Goal: Task Accomplishment & Management: Manage account settings

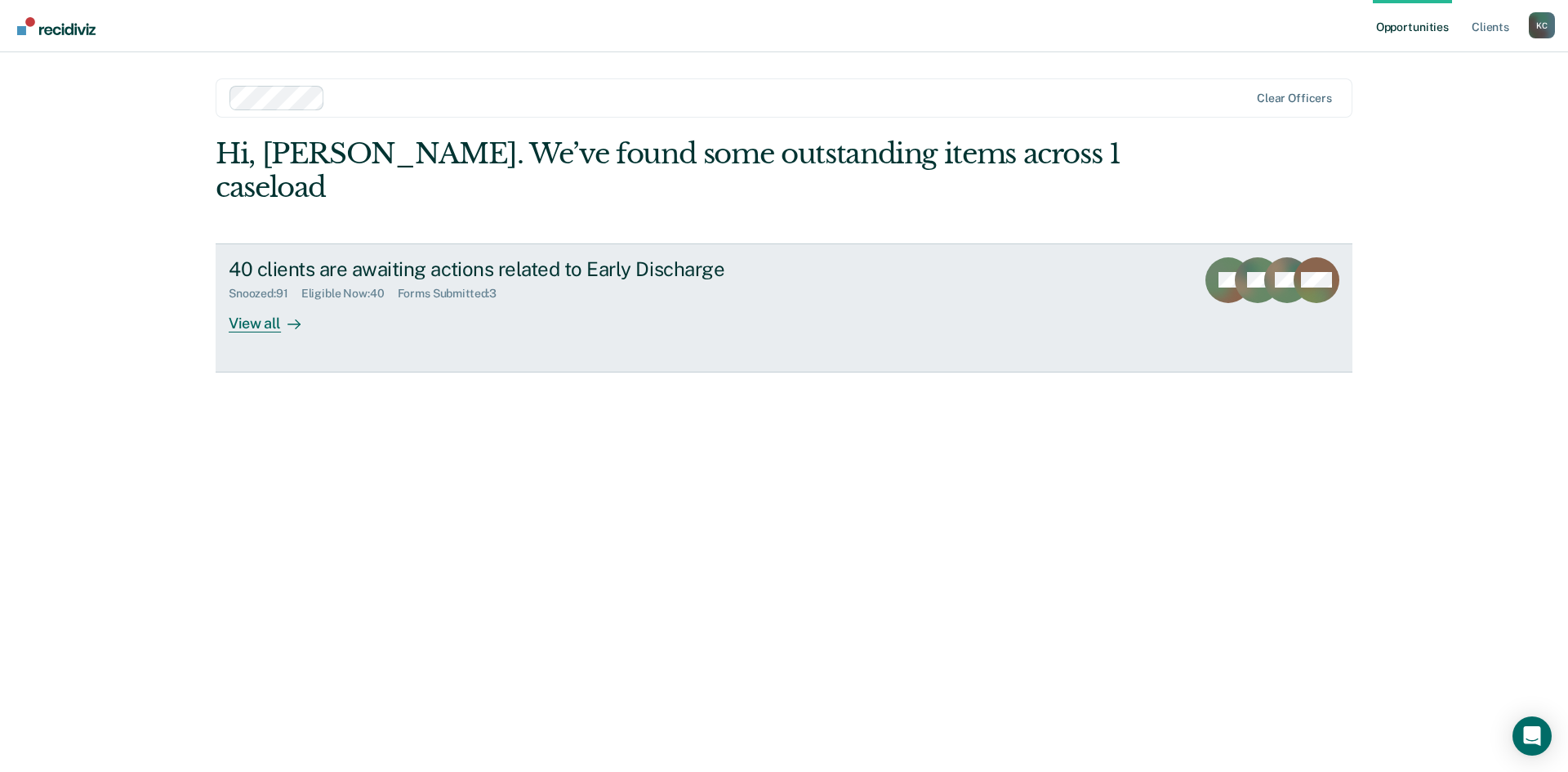
click at [279, 301] on div "View all" at bounding box center [275, 317] width 92 height 32
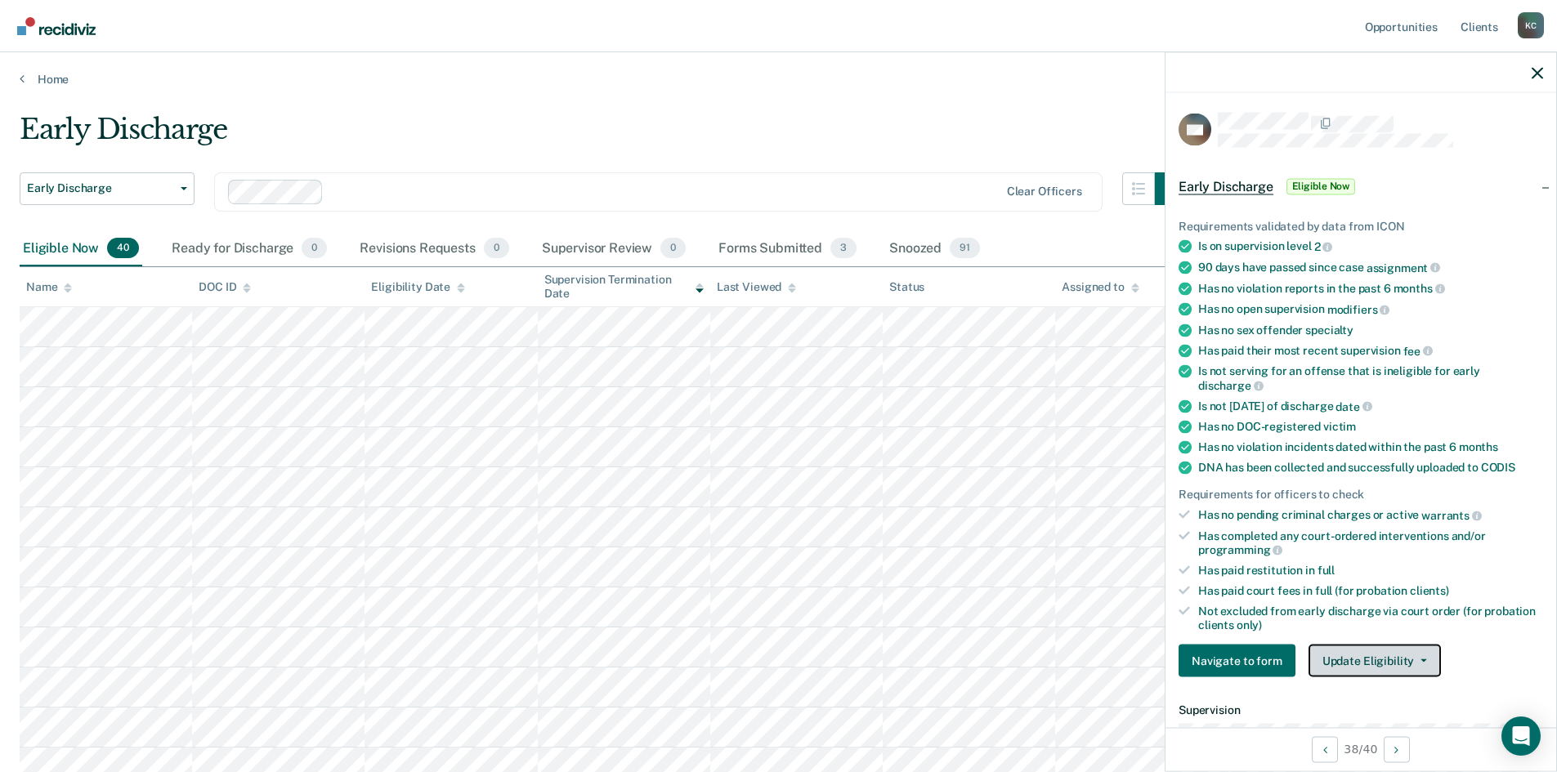
click at [1417, 664] on button "Update Eligibility" at bounding box center [1375, 661] width 132 height 33
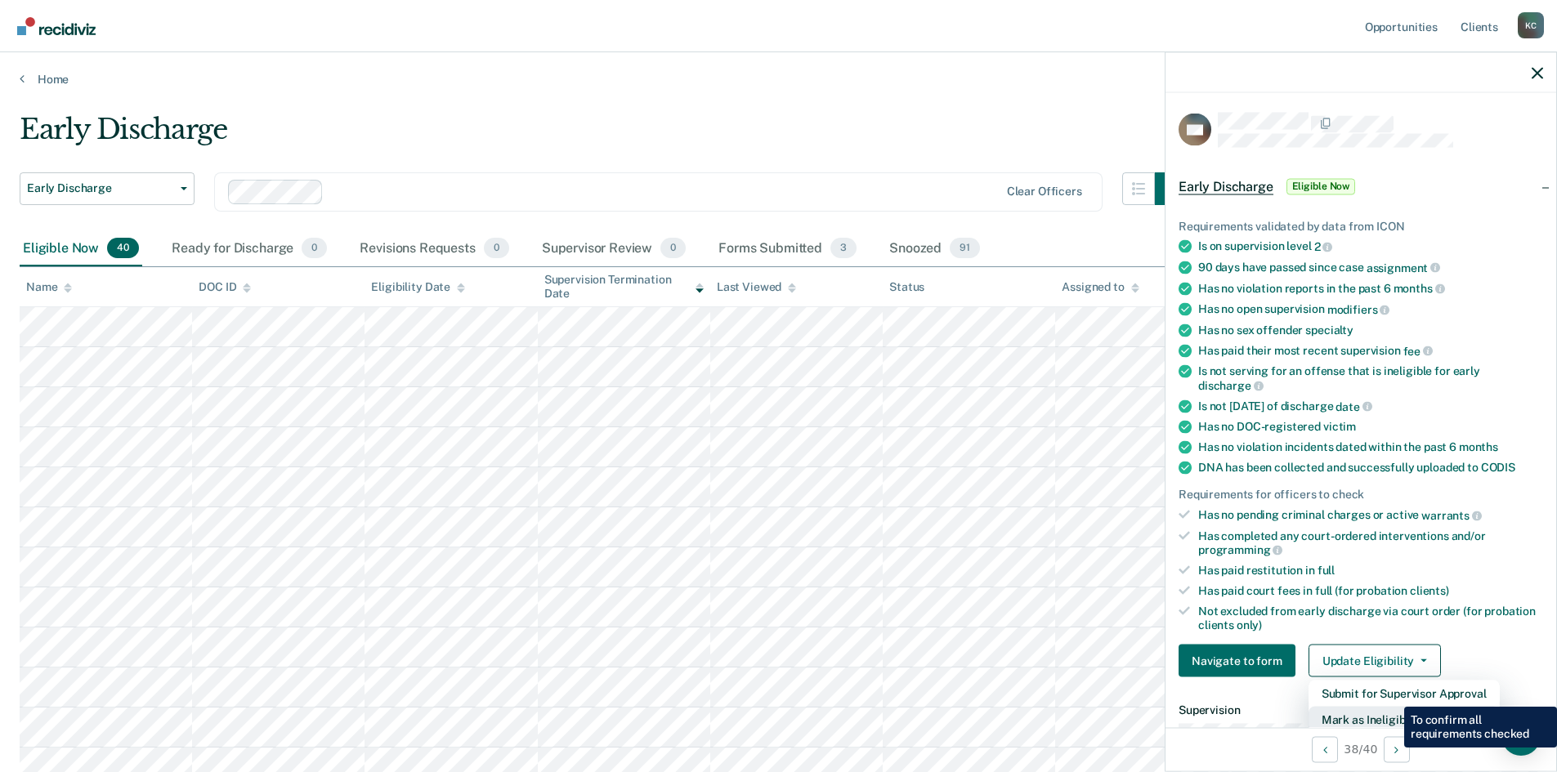
scroll to position [4, 0]
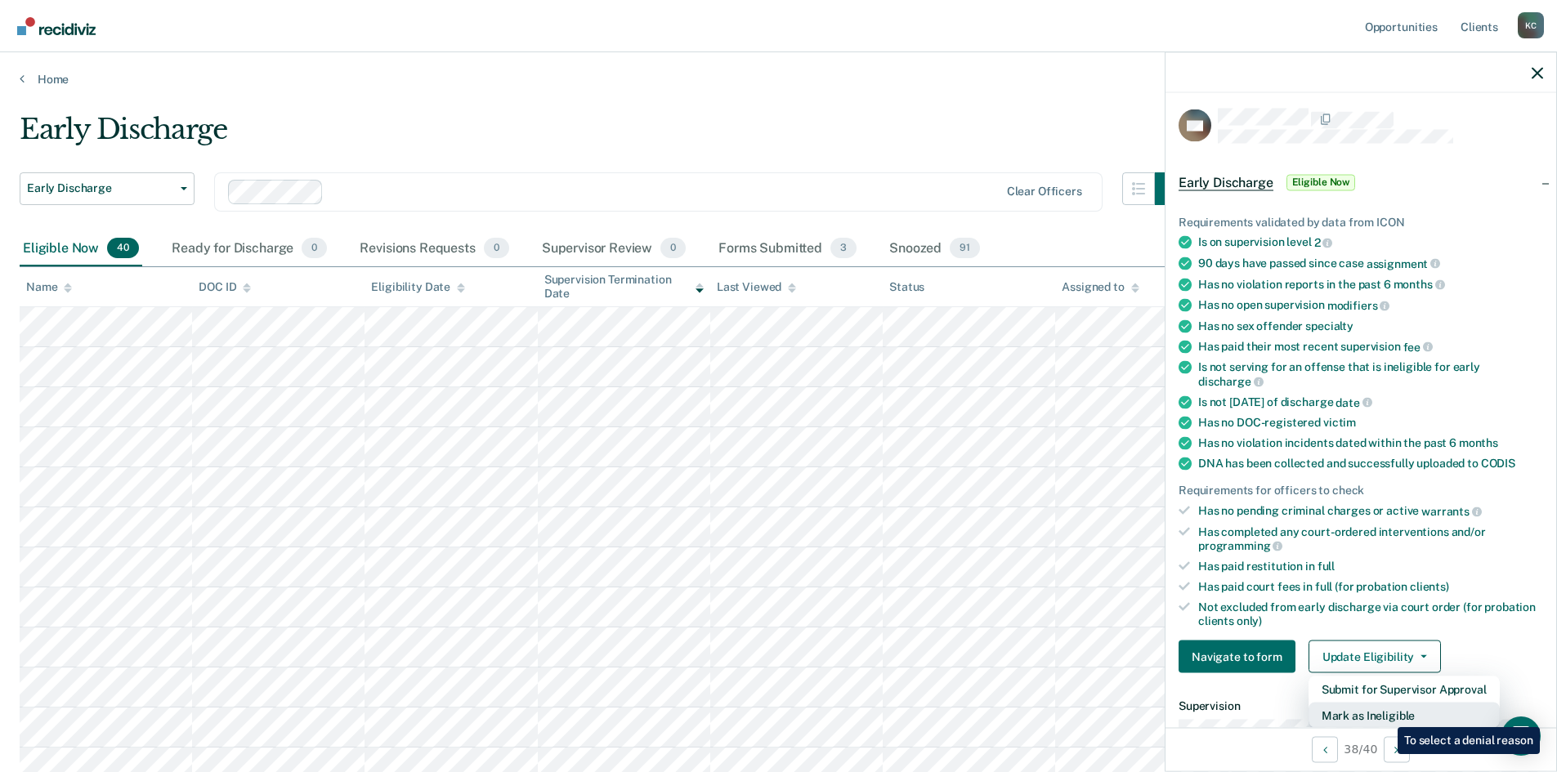
click at [1385, 715] on button "Mark as Ineligible" at bounding box center [1404, 716] width 191 height 26
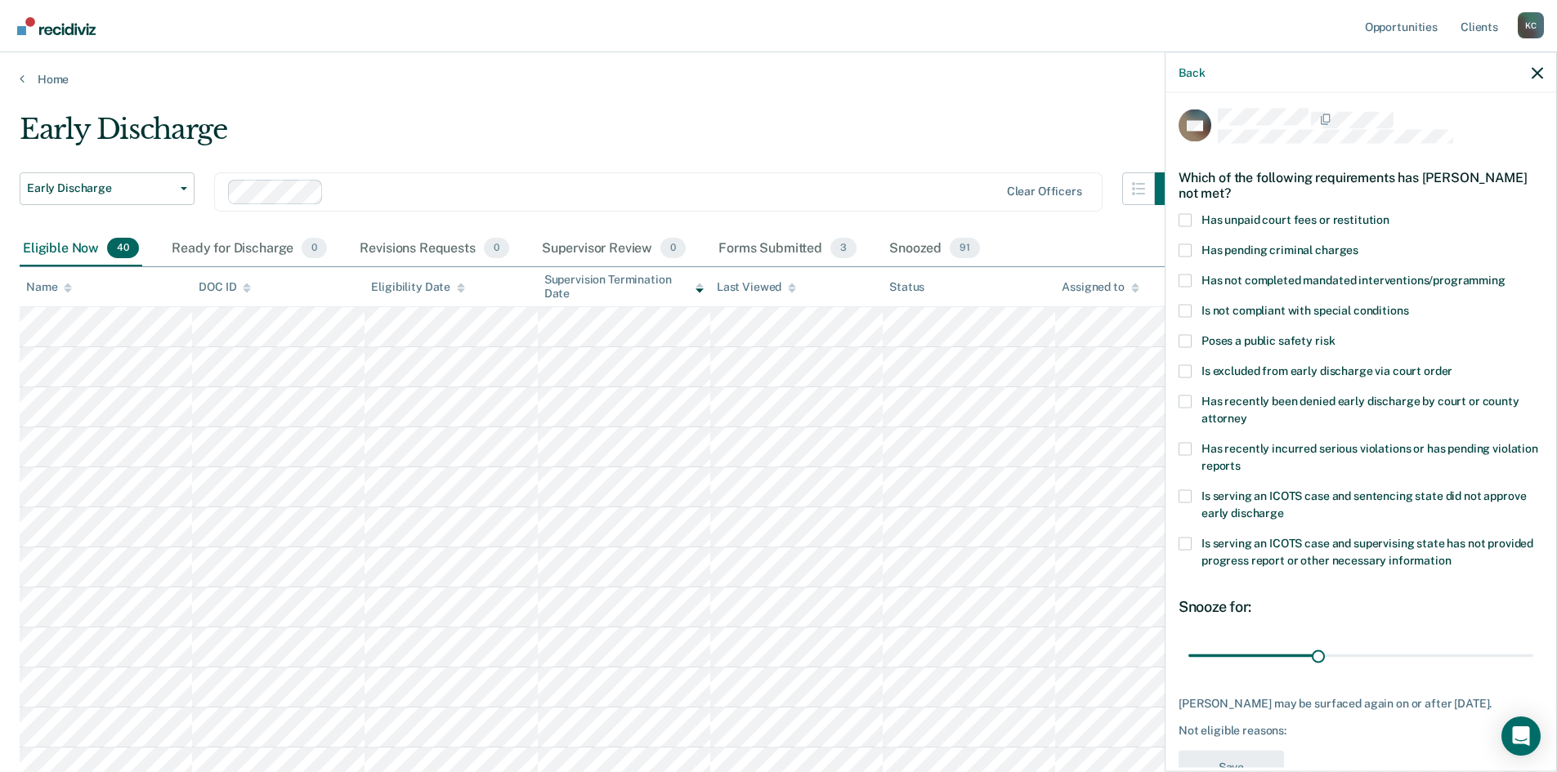
click at [1187, 277] on span at bounding box center [1185, 280] width 13 height 13
click at [1506, 274] on input "Has not completed mandated interventions/programming" at bounding box center [1506, 274] width 0 height 0
drag, startPoint x: 1317, startPoint y: 661, endPoint x: 1144, endPoint y: 680, distance: 173.5
type input "1"
click at [1188, 670] on input "range" at bounding box center [1360, 656] width 345 height 29
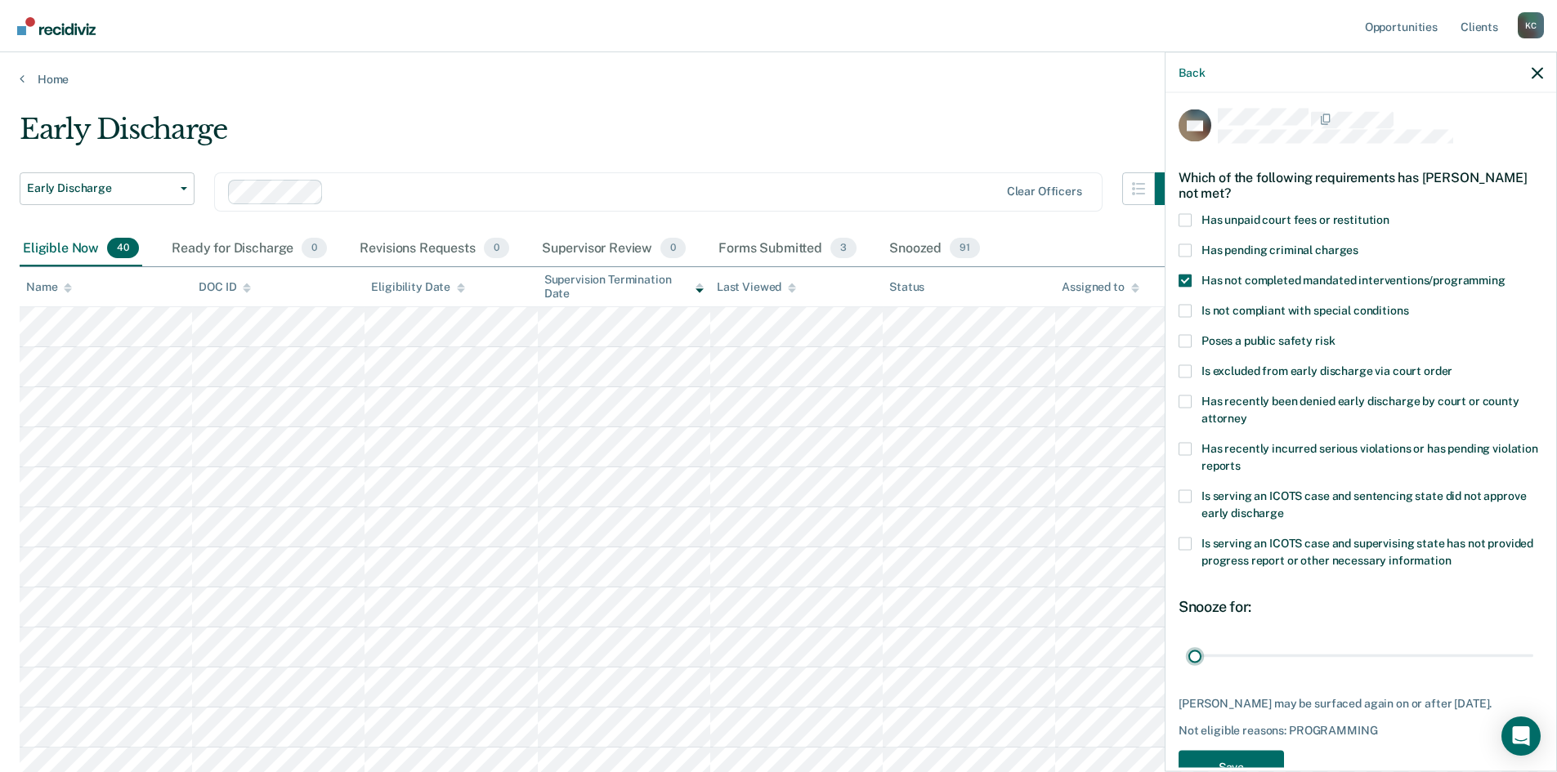
scroll to position [61, 0]
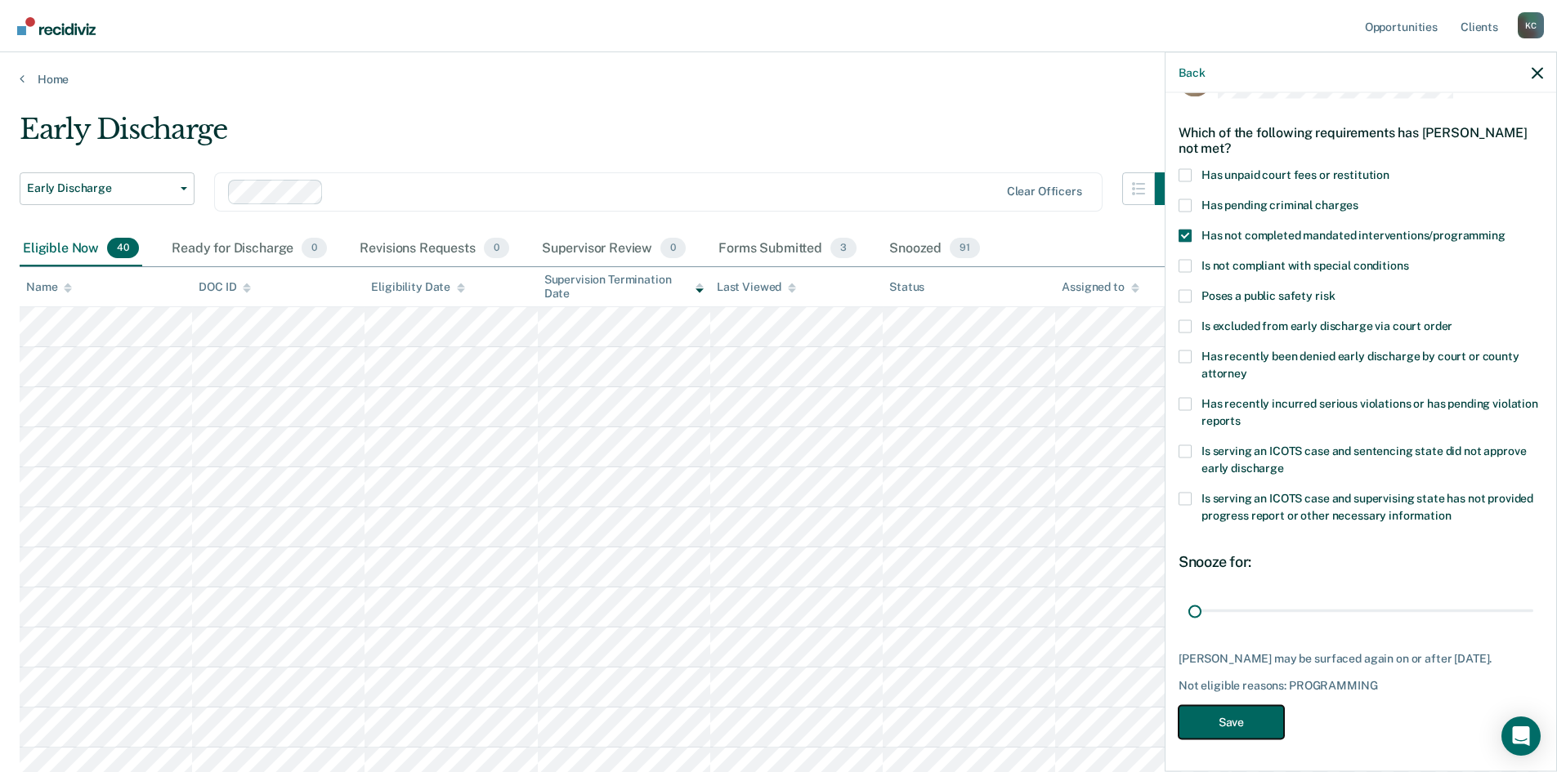
click at [1229, 716] on button "Save" at bounding box center [1231, 722] width 105 height 34
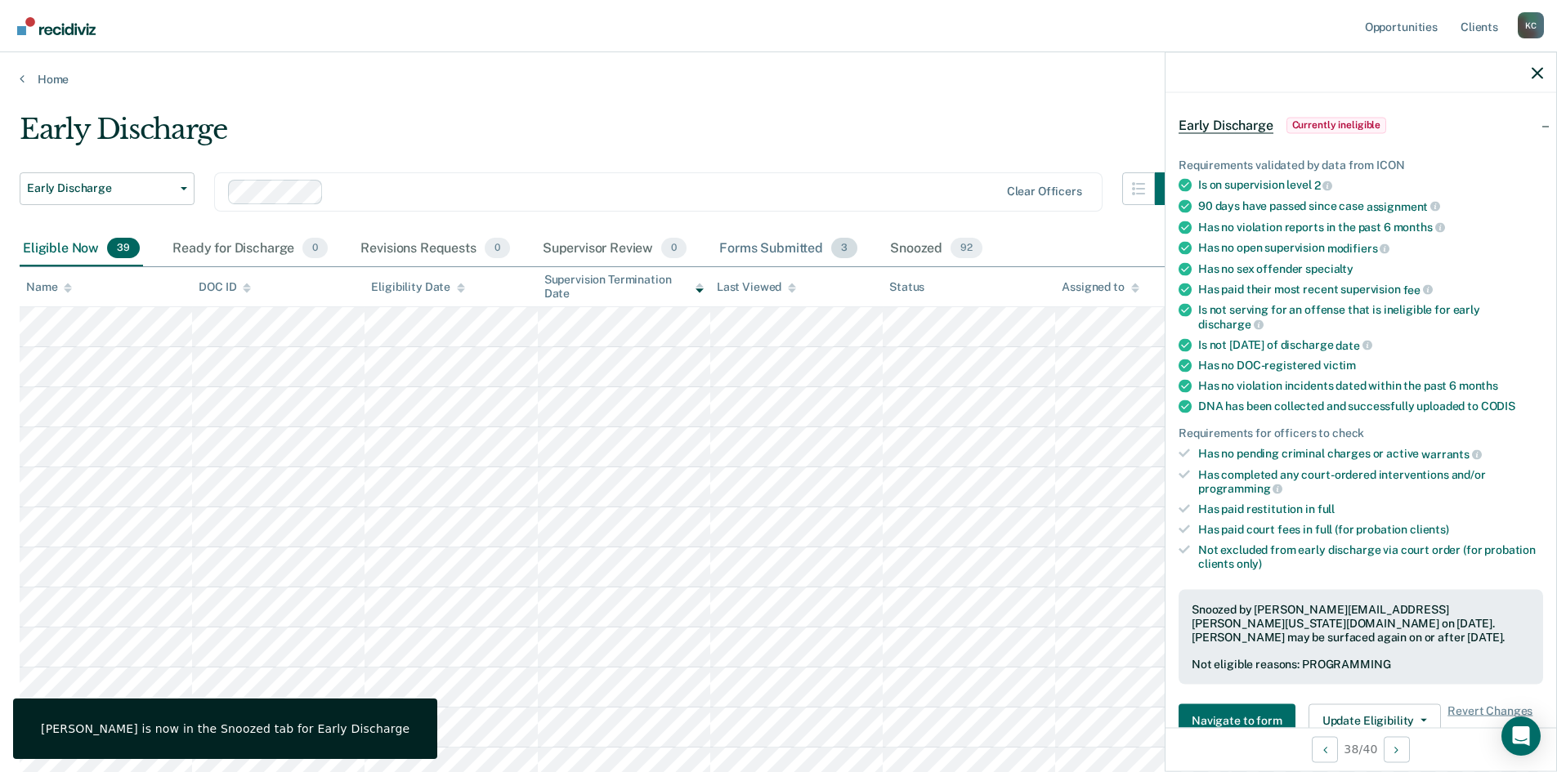
click at [811, 242] on div "Forms Submitted 3" at bounding box center [788, 249] width 145 height 36
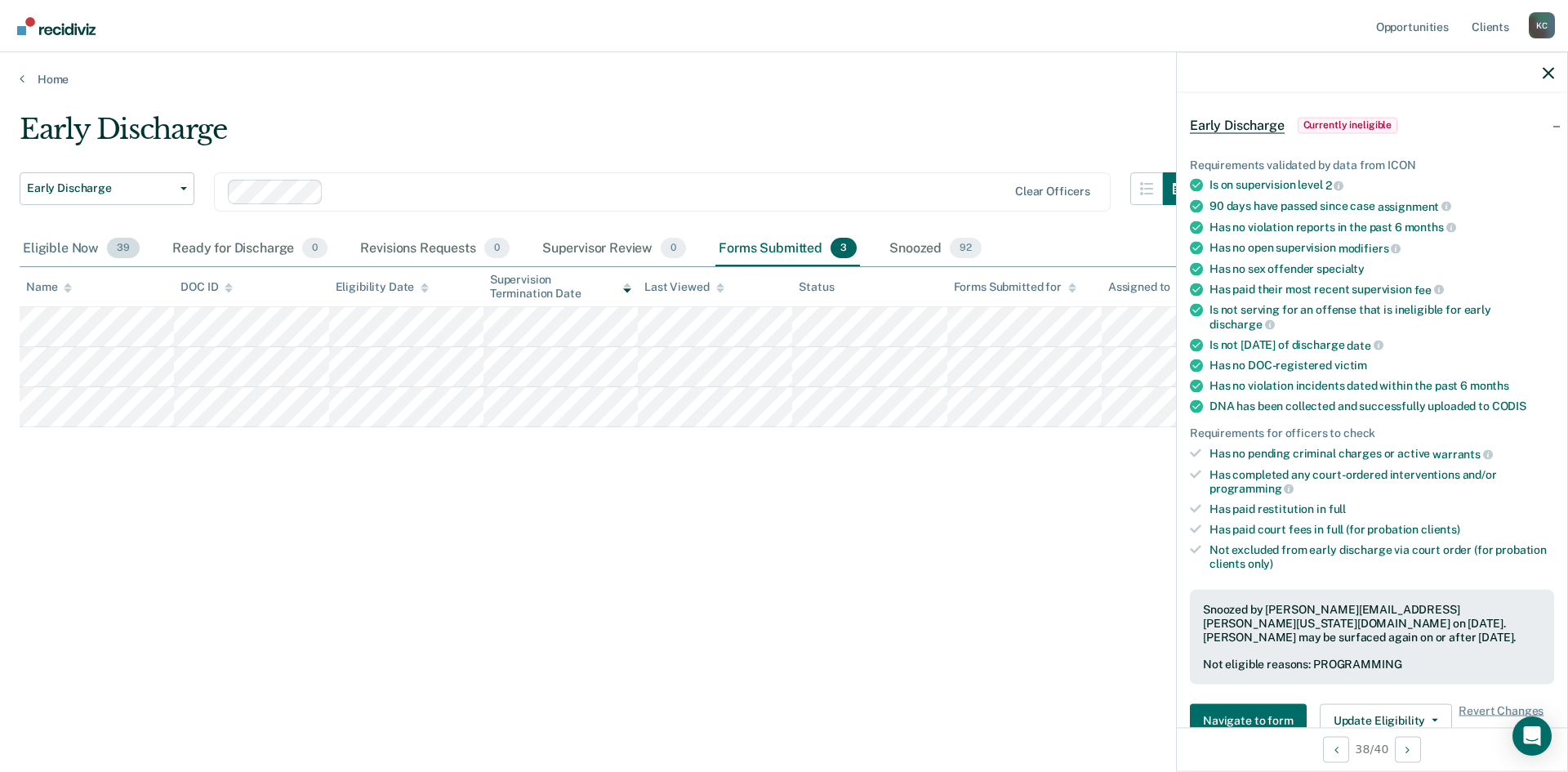
click at [52, 255] on div "Eligible Now 39" at bounding box center [81, 249] width 123 height 36
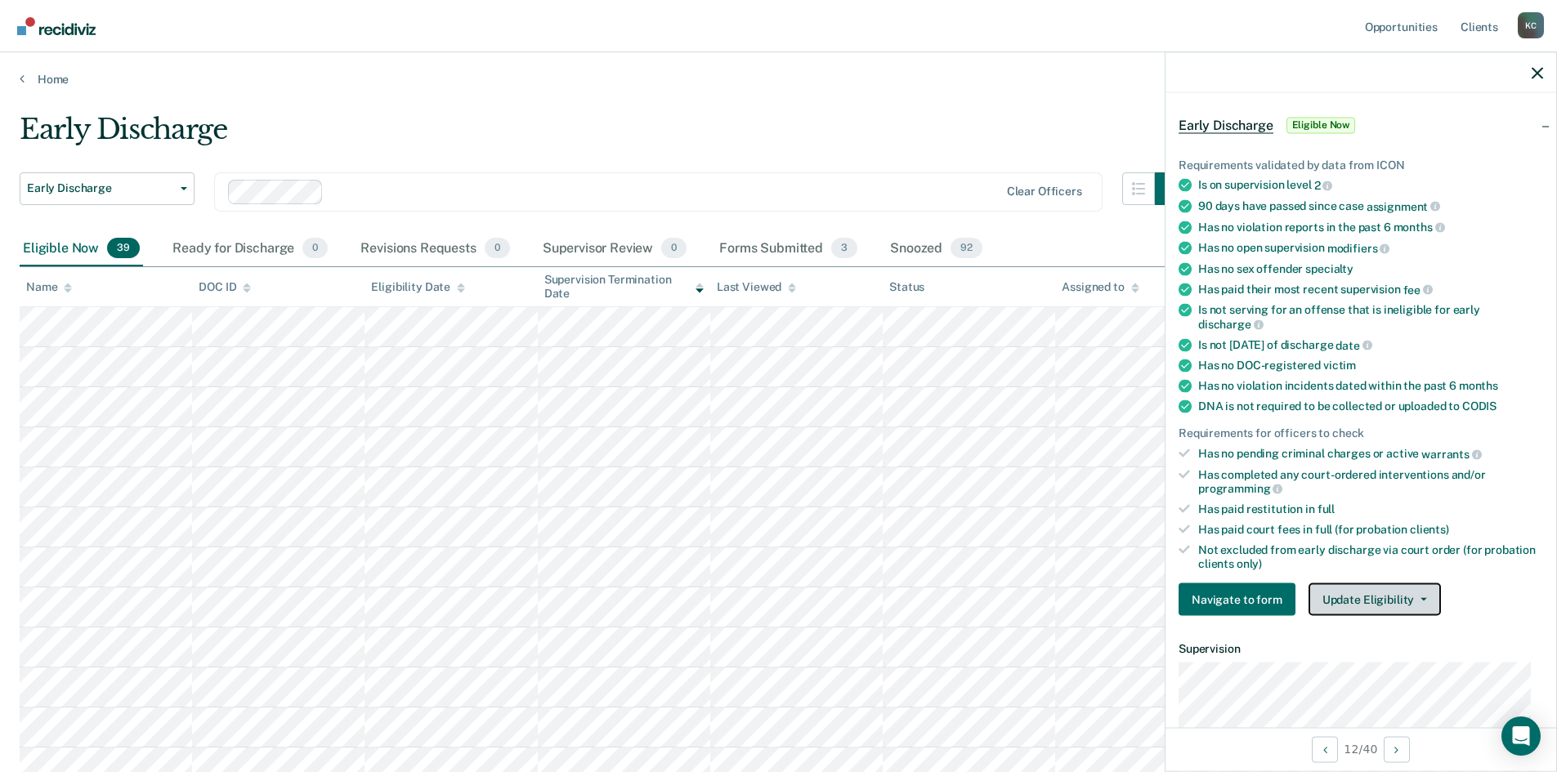
click at [1340, 602] on button "Update Eligibility" at bounding box center [1375, 600] width 132 height 33
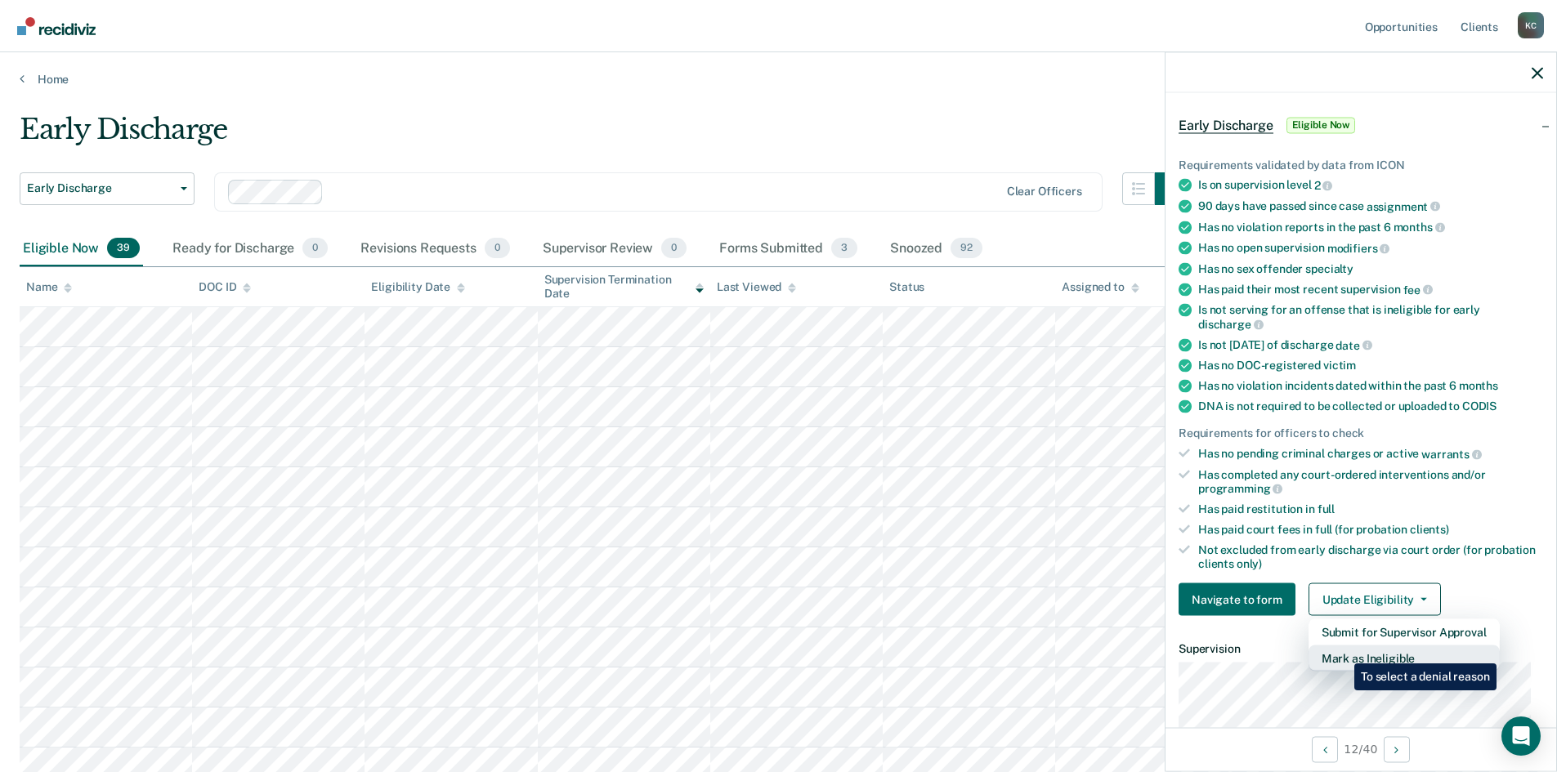
click at [1342, 651] on button "Mark as Ineligible" at bounding box center [1404, 659] width 191 height 26
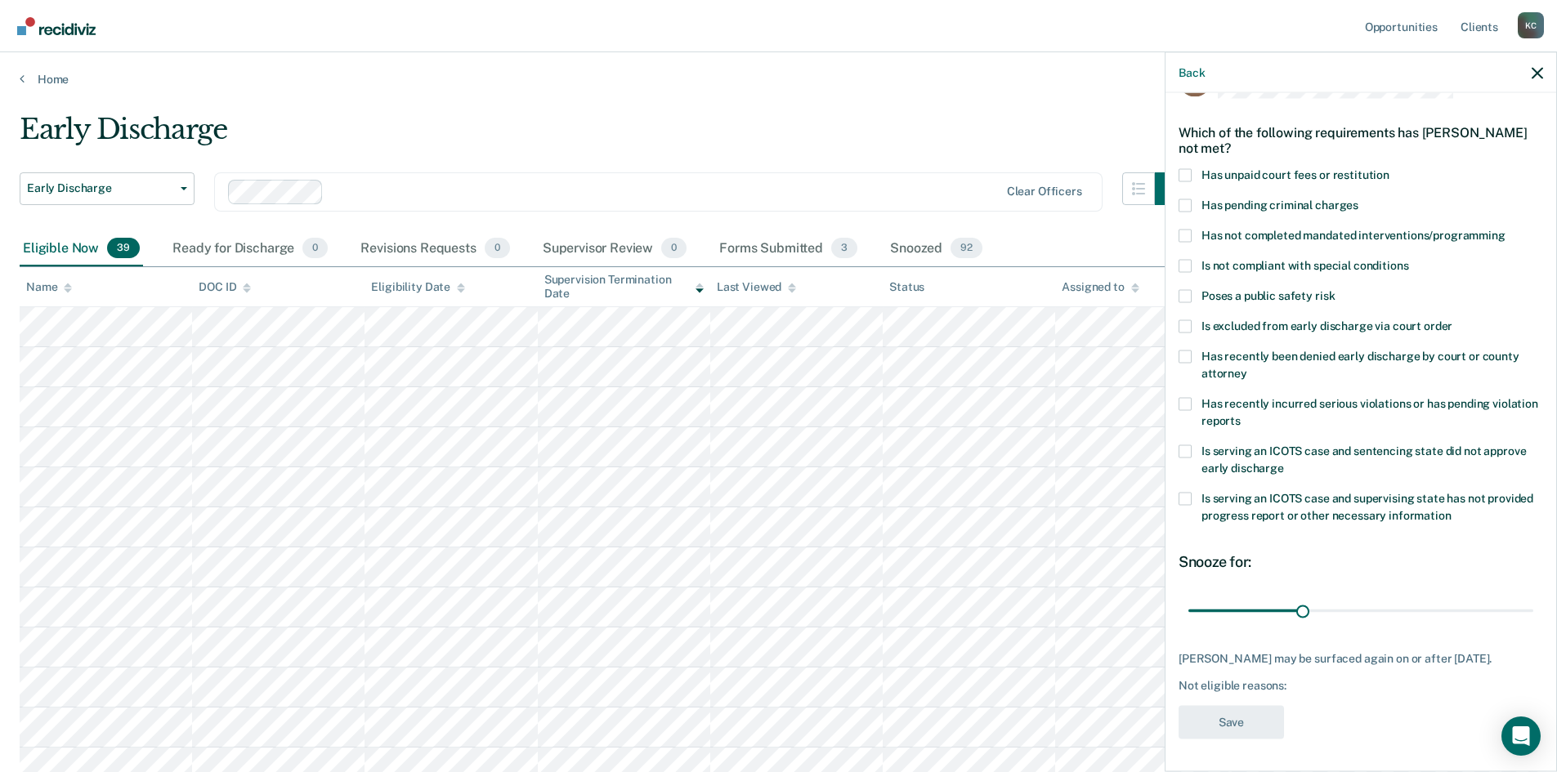
click at [1185, 229] on span at bounding box center [1185, 235] width 13 height 13
click at [1506, 229] on input "Has not completed mandated interventions/programming" at bounding box center [1506, 229] width 0 height 0
click at [1190, 168] on span at bounding box center [1185, 174] width 13 height 13
click at [1389, 168] on input "Has unpaid court fees or restitution" at bounding box center [1389, 168] width 0 height 0
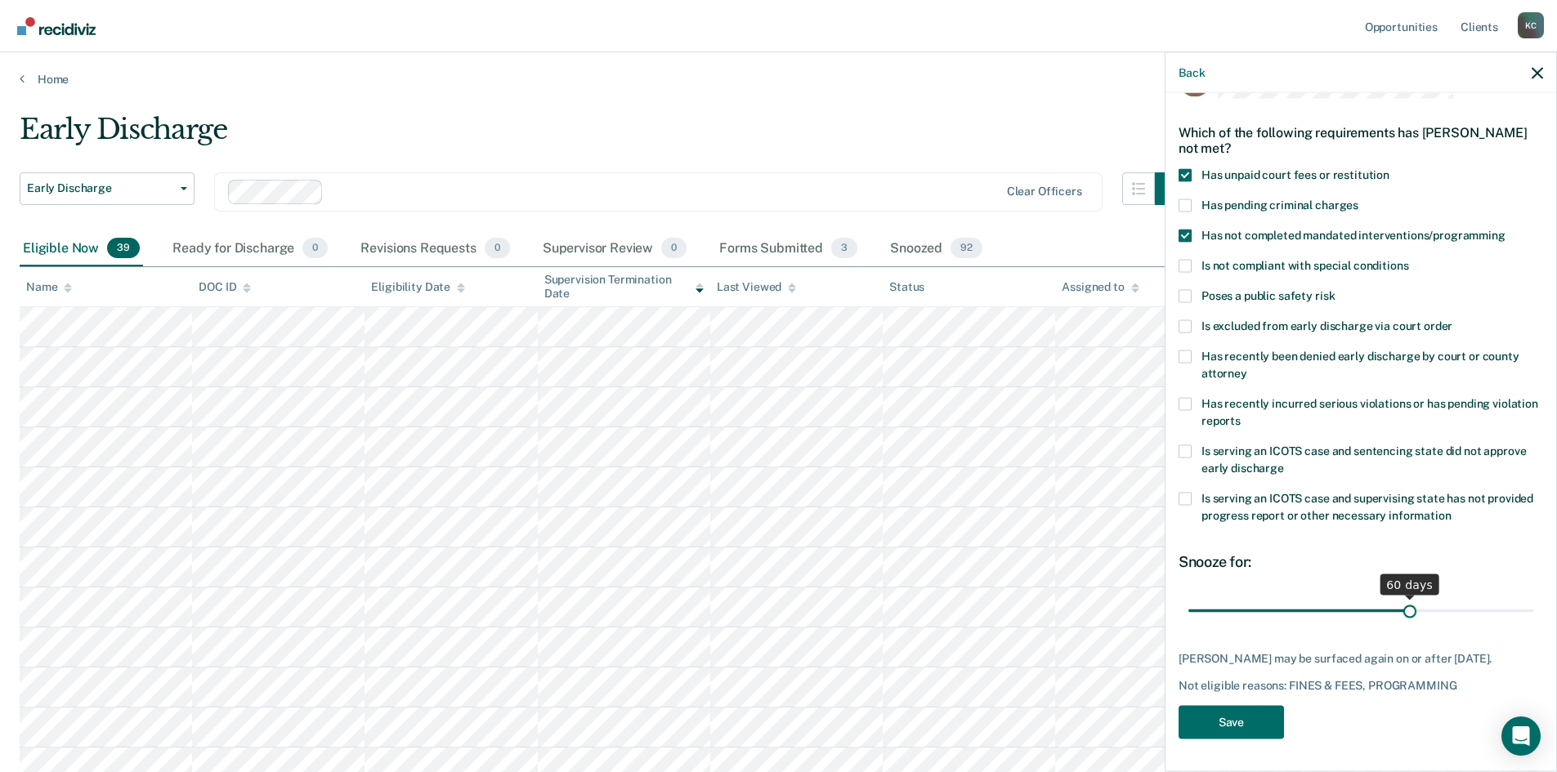
drag, startPoint x: 1295, startPoint y: 593, endPoint x: 1403, endPoint y: 589, distance: 107.1
click at [1403, 597] on input "range" at bounding box center [1360, 611] width 345 height 29
type input "61"
click at [1404, 597] on input "range" at bounding box center [1360, 611] width 345 height 29
click at [1245, 727] on button "Save" at bounding box center [1231, 722] width 105 height 34
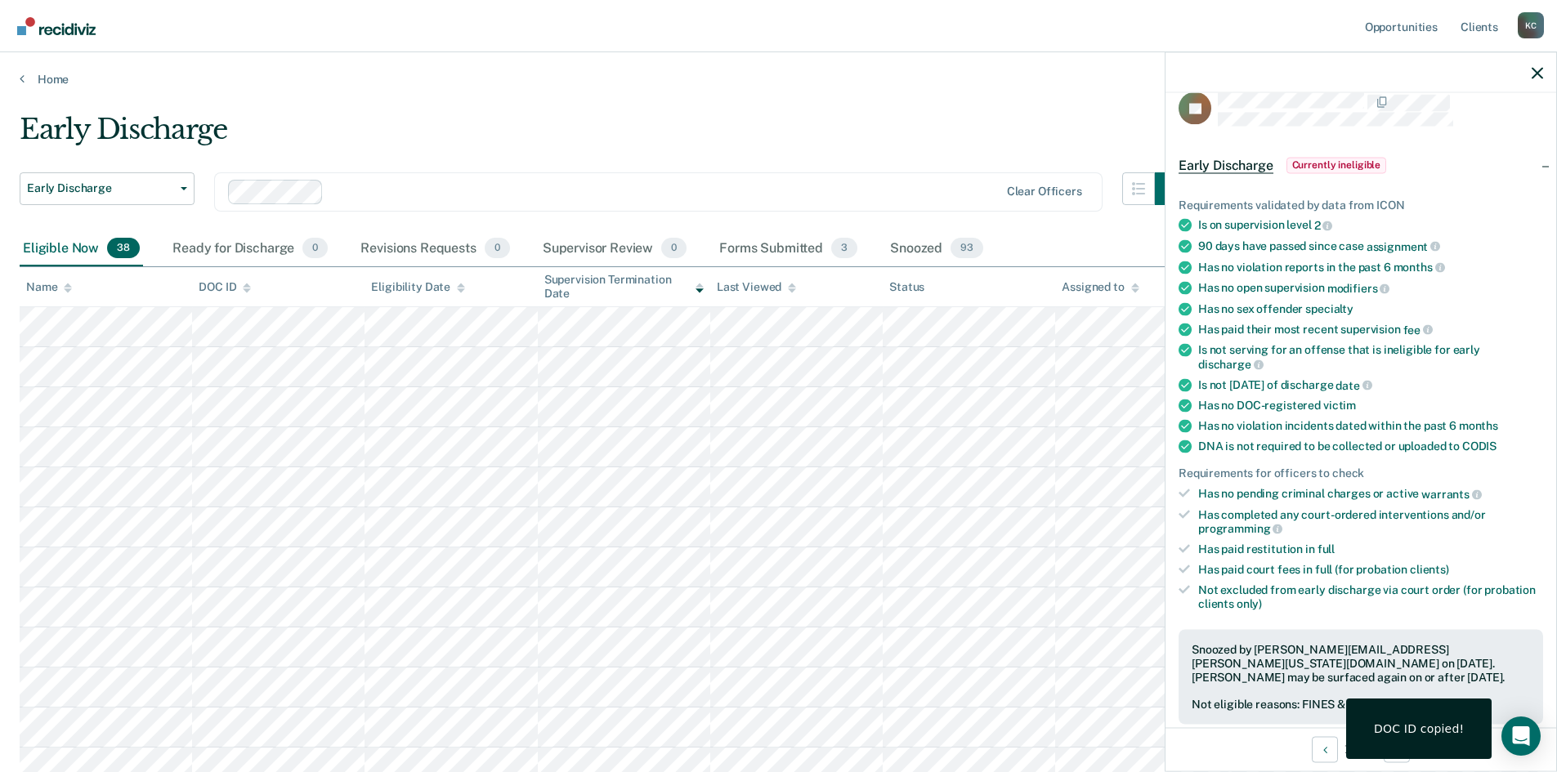
scroll to position [0, 0]
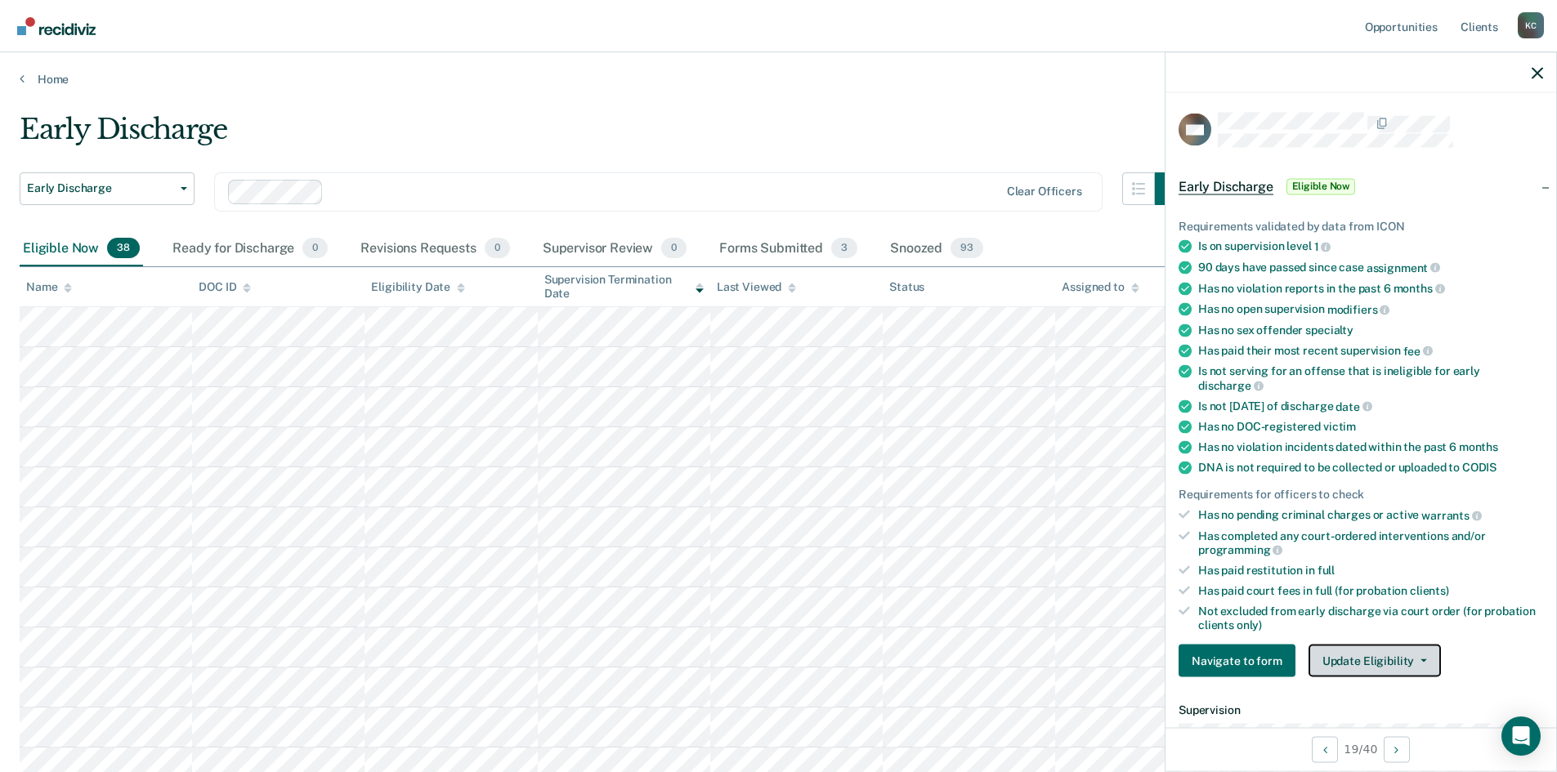
click at [1398, 659] on button "Update Eligibility" at bounding box center [1375, 661] width 132 height 33
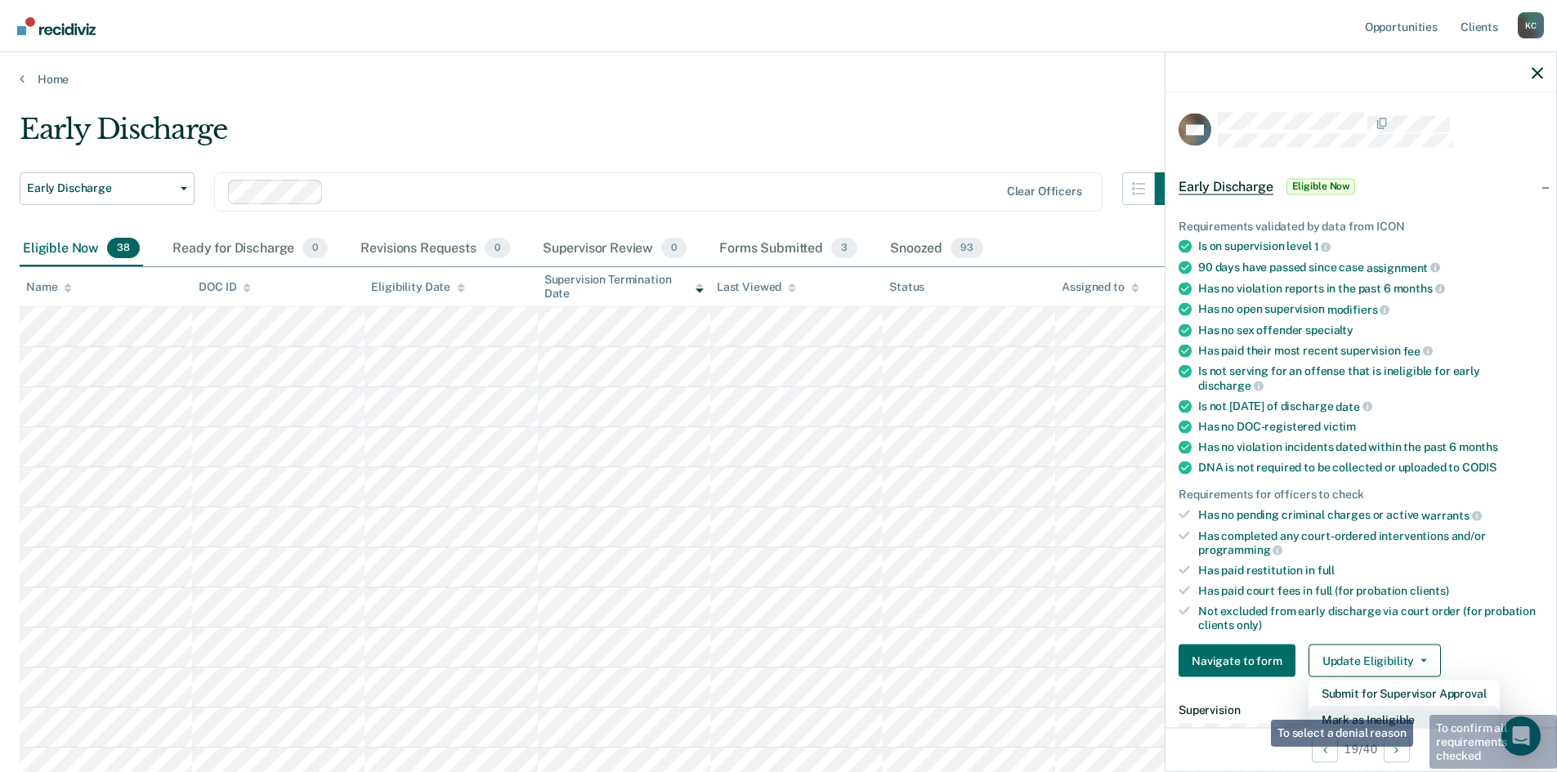
scroll to position [4, 0]
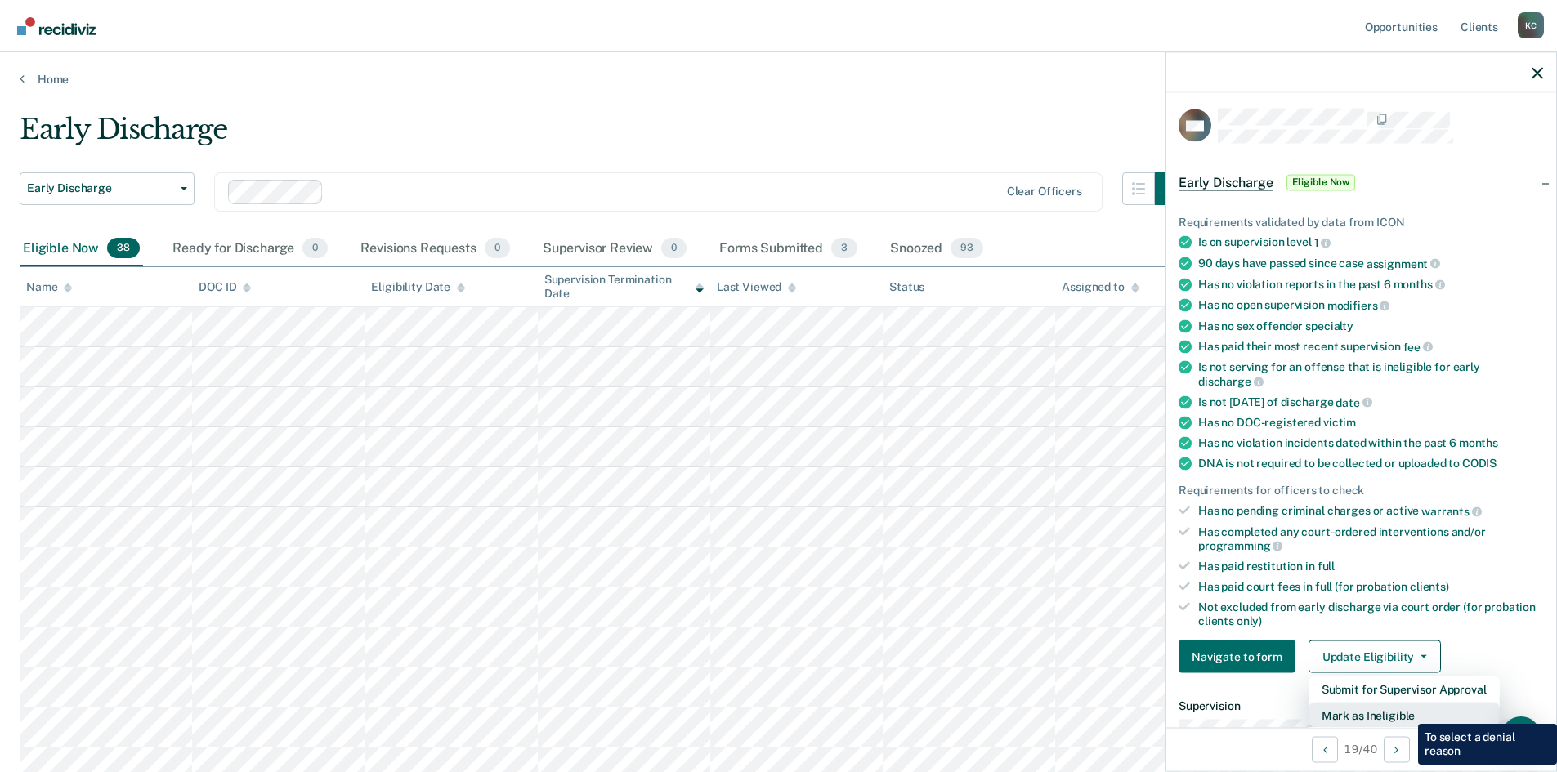
click at [1406, 712] on button "Mark as Ineligible" at bounding box center [1404, 716] width 191 height 26
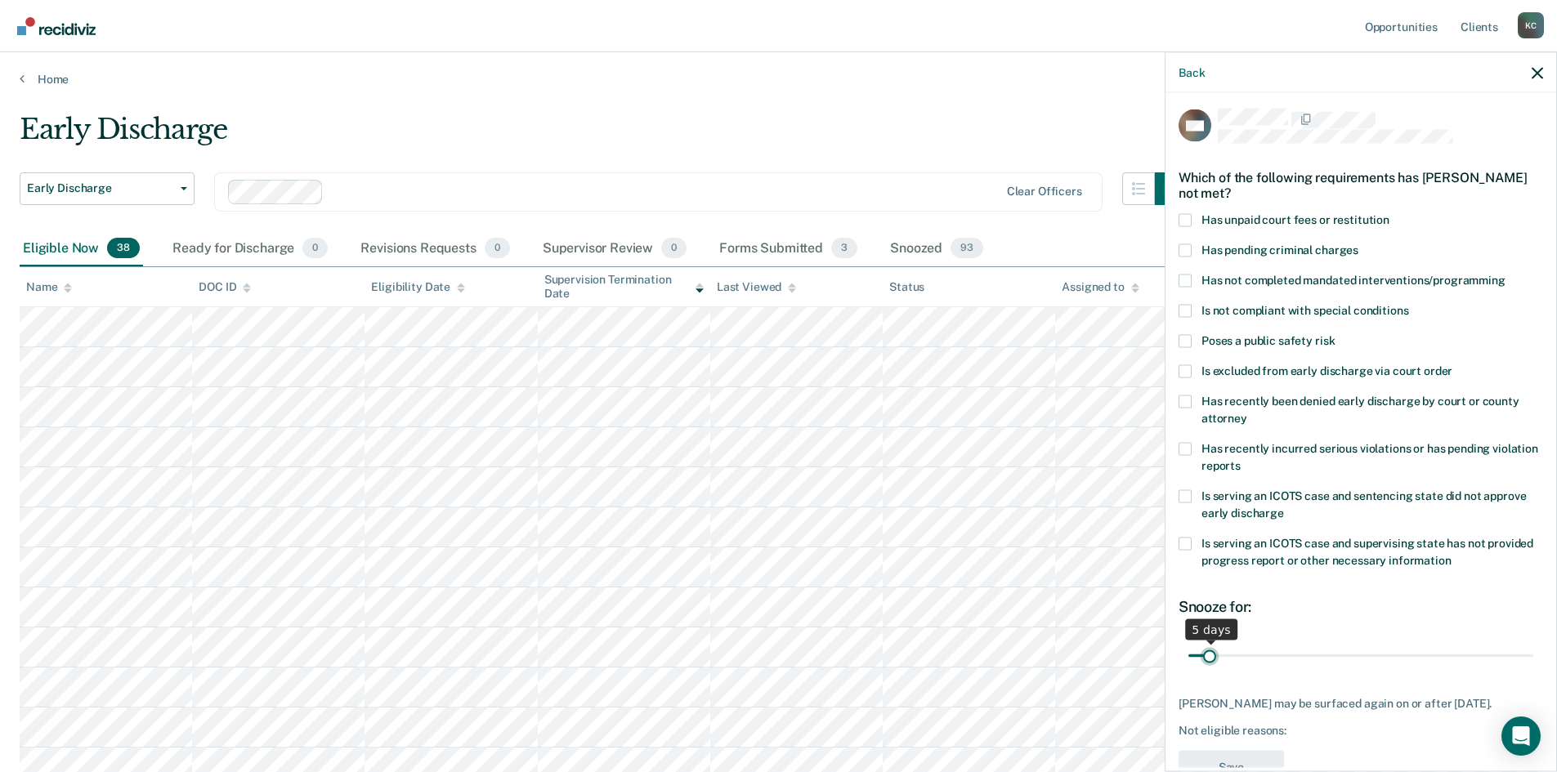
drag, startPoint x: 1299, startPoint y: 653, endPoint x: 1210, endPoint y: 655, distance: 88.3
type input "5"
click at [1210, 655] on input "range" at bounding box center [1360, 656] width 345 height 29
click at [1183, 280] on span at bounding box center [1185, 280] width 13 height 13
click at [1506, 274] on input "Has not completed mandated interventions/programming" at bounding box center [1506, 274] width 0 height 0
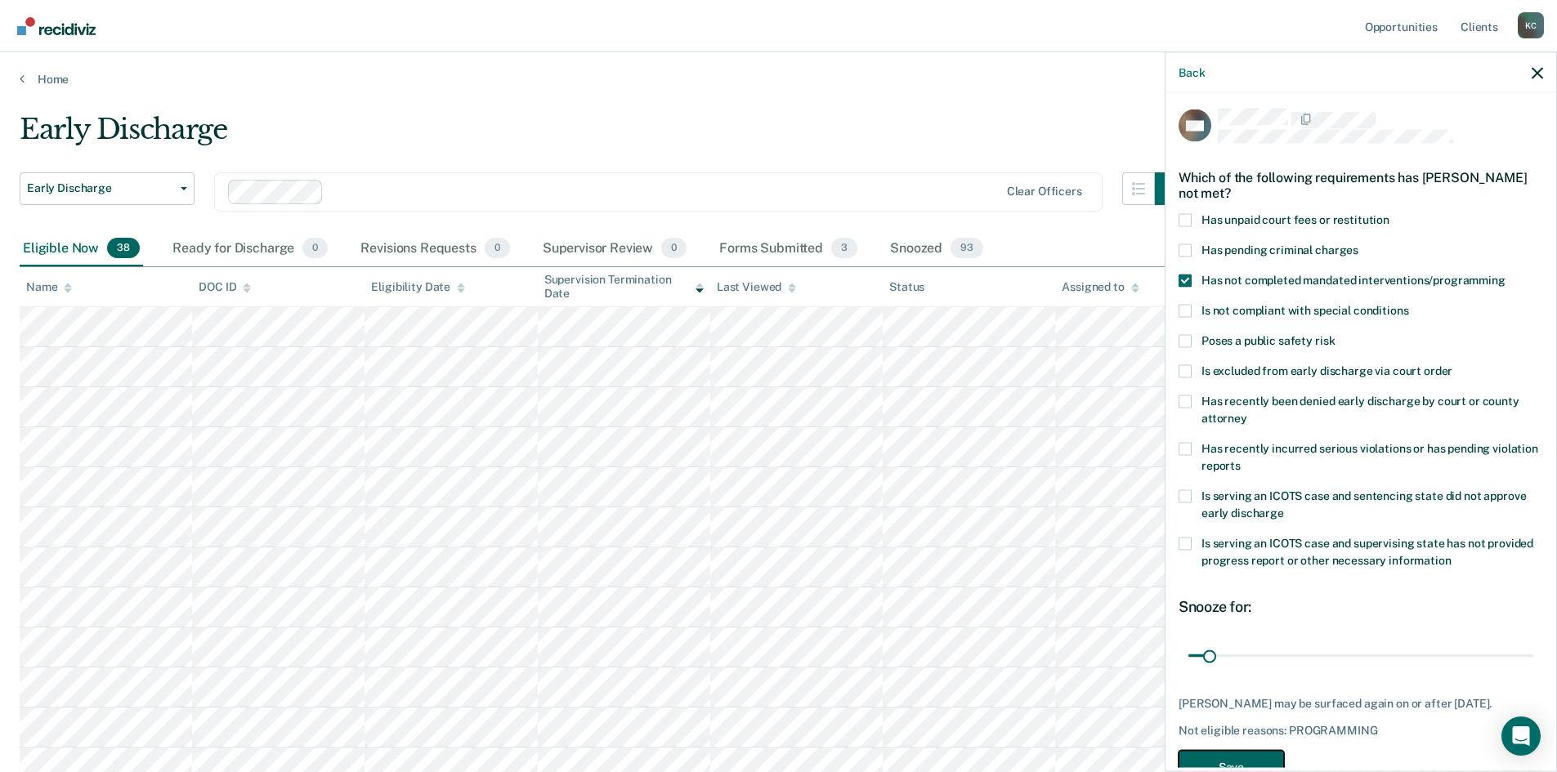
click at [1230, 760] on button "Save" at bounding box center [1231, 767] width 105 height 34
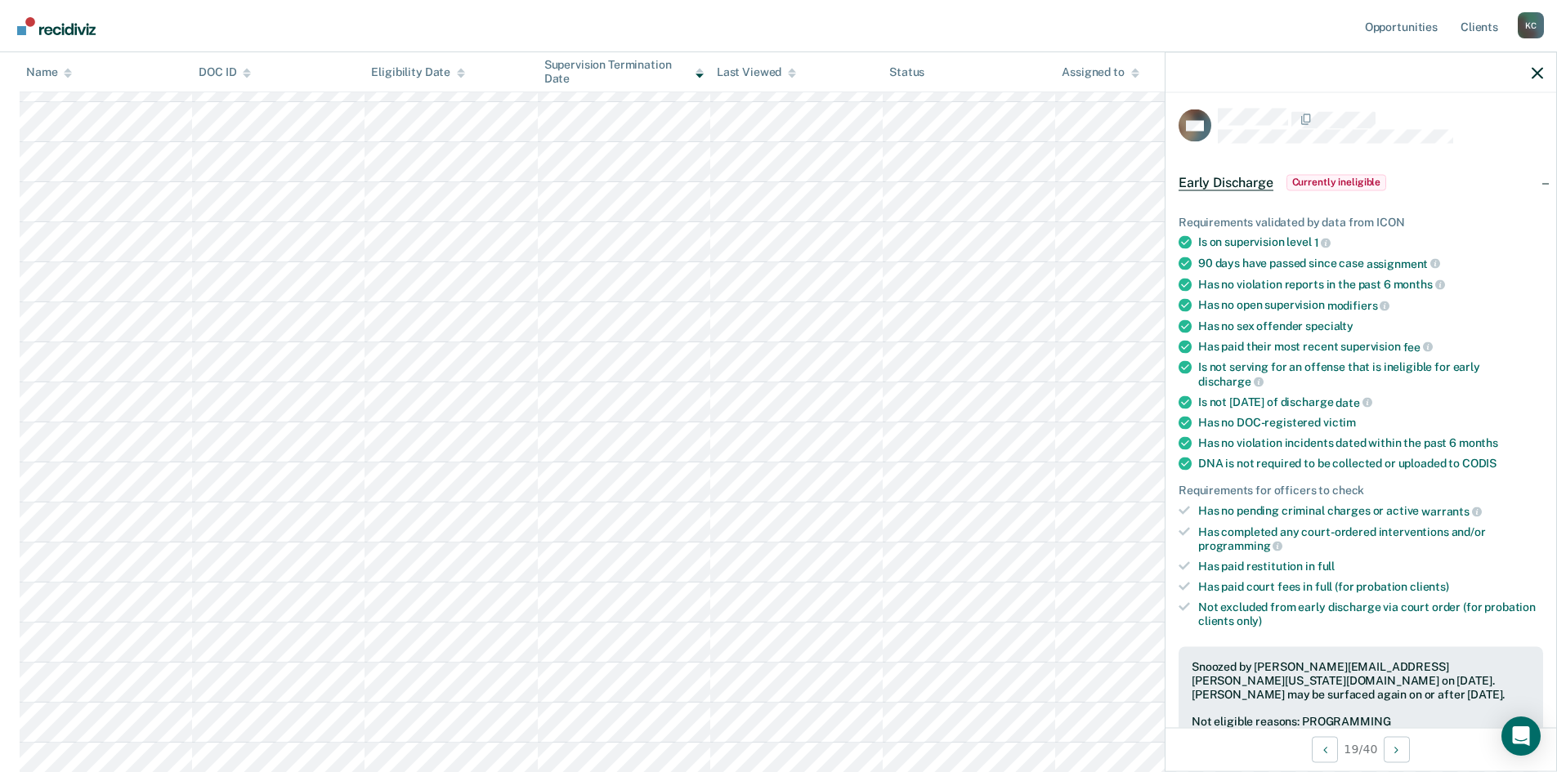
scroll to position [327, 0]
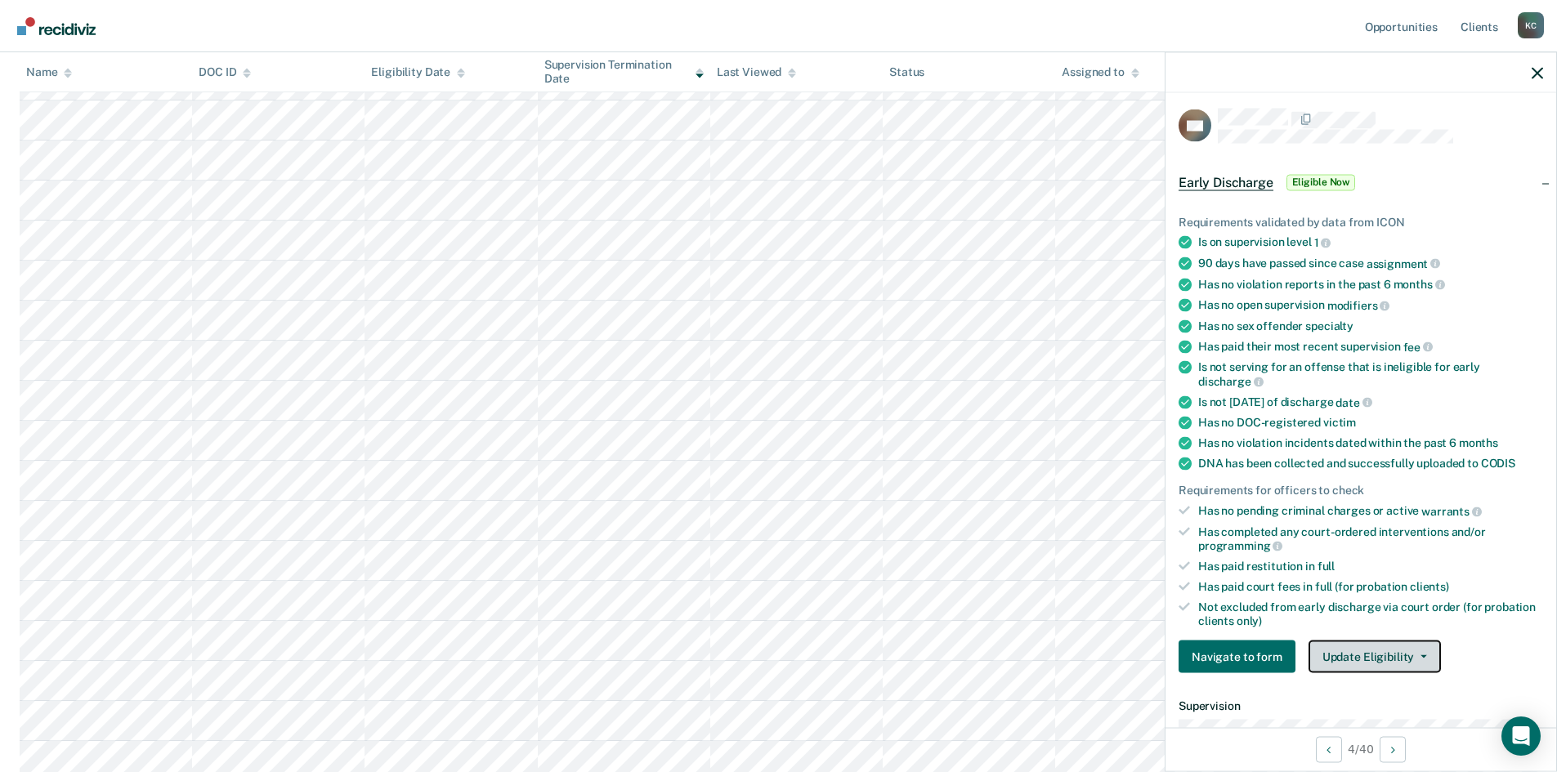
click at [1399, 660] on button "Update Eligibility" at bounding box center [1375, 657] width 132 height 33
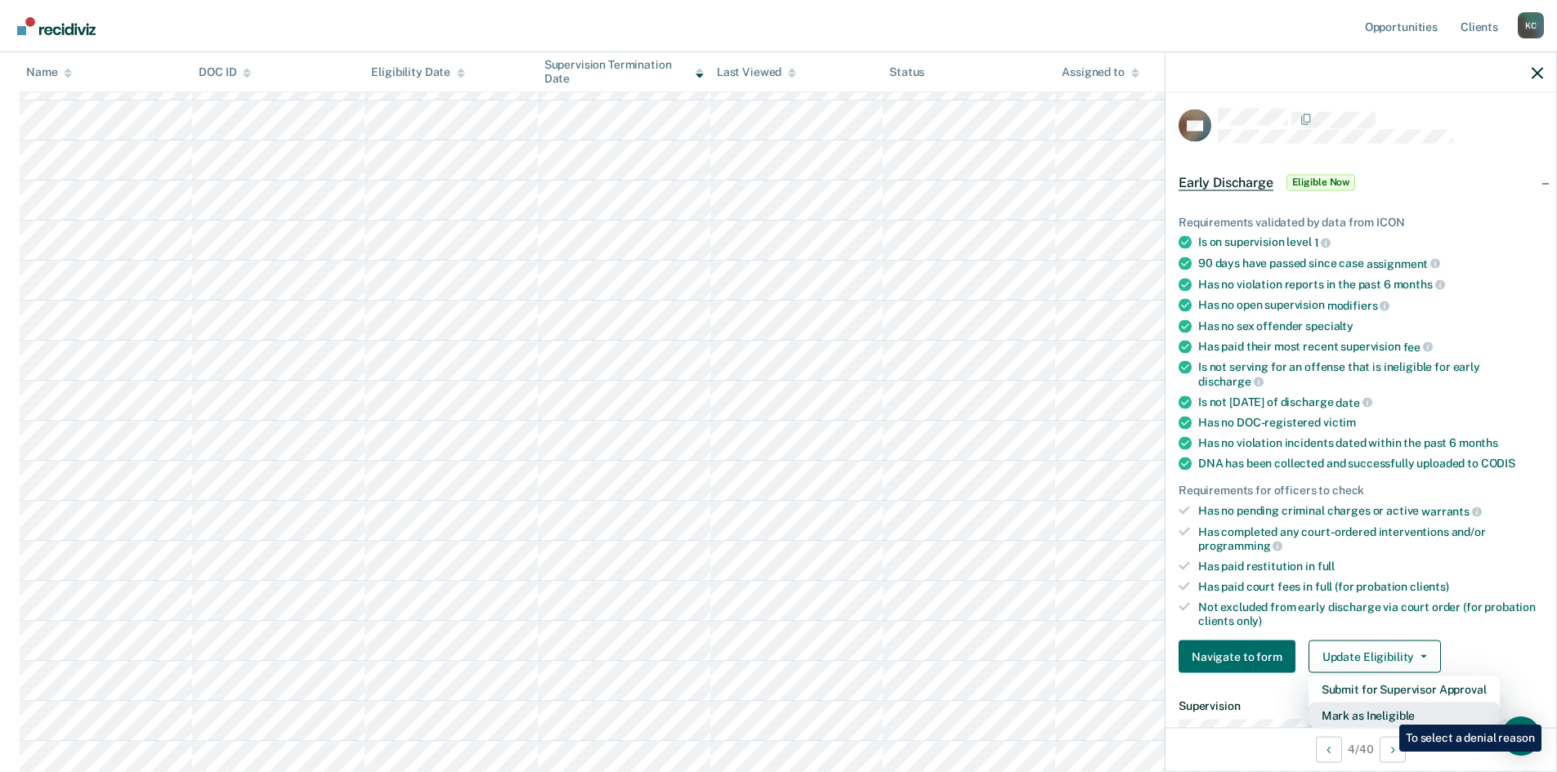
click at [1387, 713] on button "Mark as Ineligible" at bounding box center [1404, 716] width 191 height 26
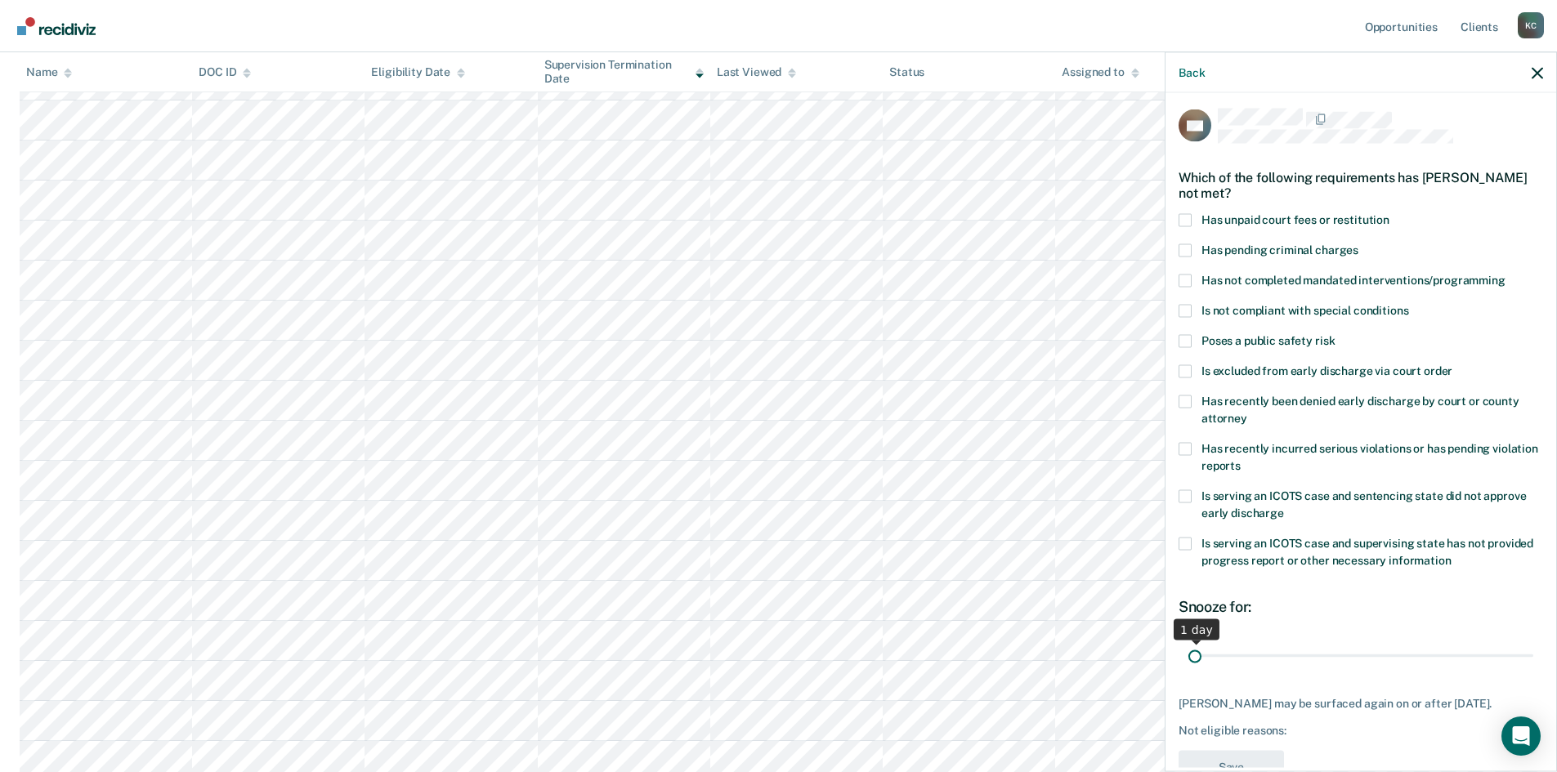
drag, startPoint x: 1300, startPoint y: 657, endPoint x: 1130, endPoint y: 647, distance: 170.3
type input "1"
click at [1188, 647] on input "range" at bounding box center [1360, 656] width 345 height 29
click at [1189, 221] on span at bounding box center [1185, 219] width 13 height 13
click at [1389, 213] on input "Has unpaid court fees or restitution" at bounding box center [1389, 213] width 0 height 0
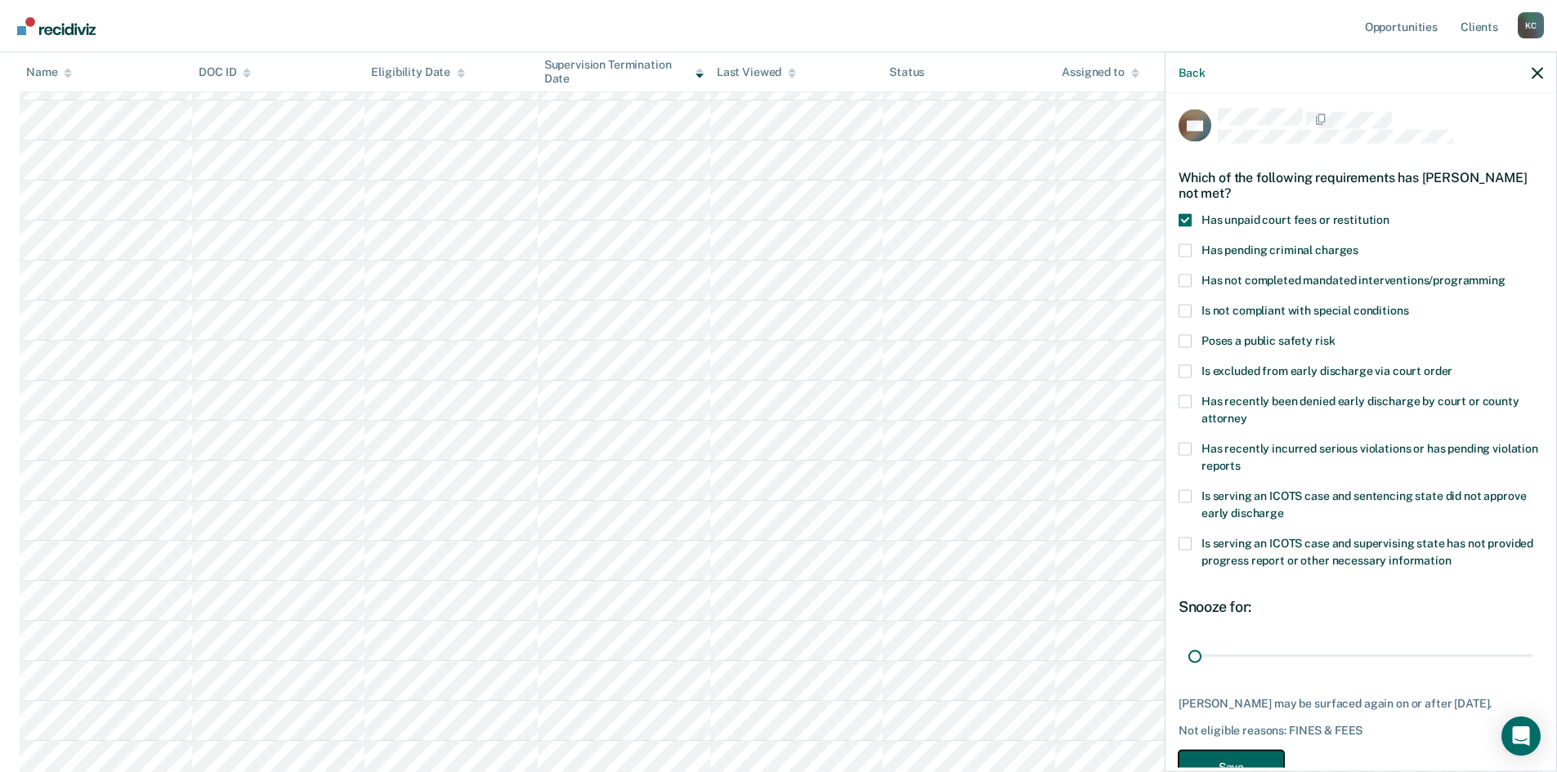
click at [1242, 763] on button "Save" at bounding box center [1231, 767] width 105 height 34
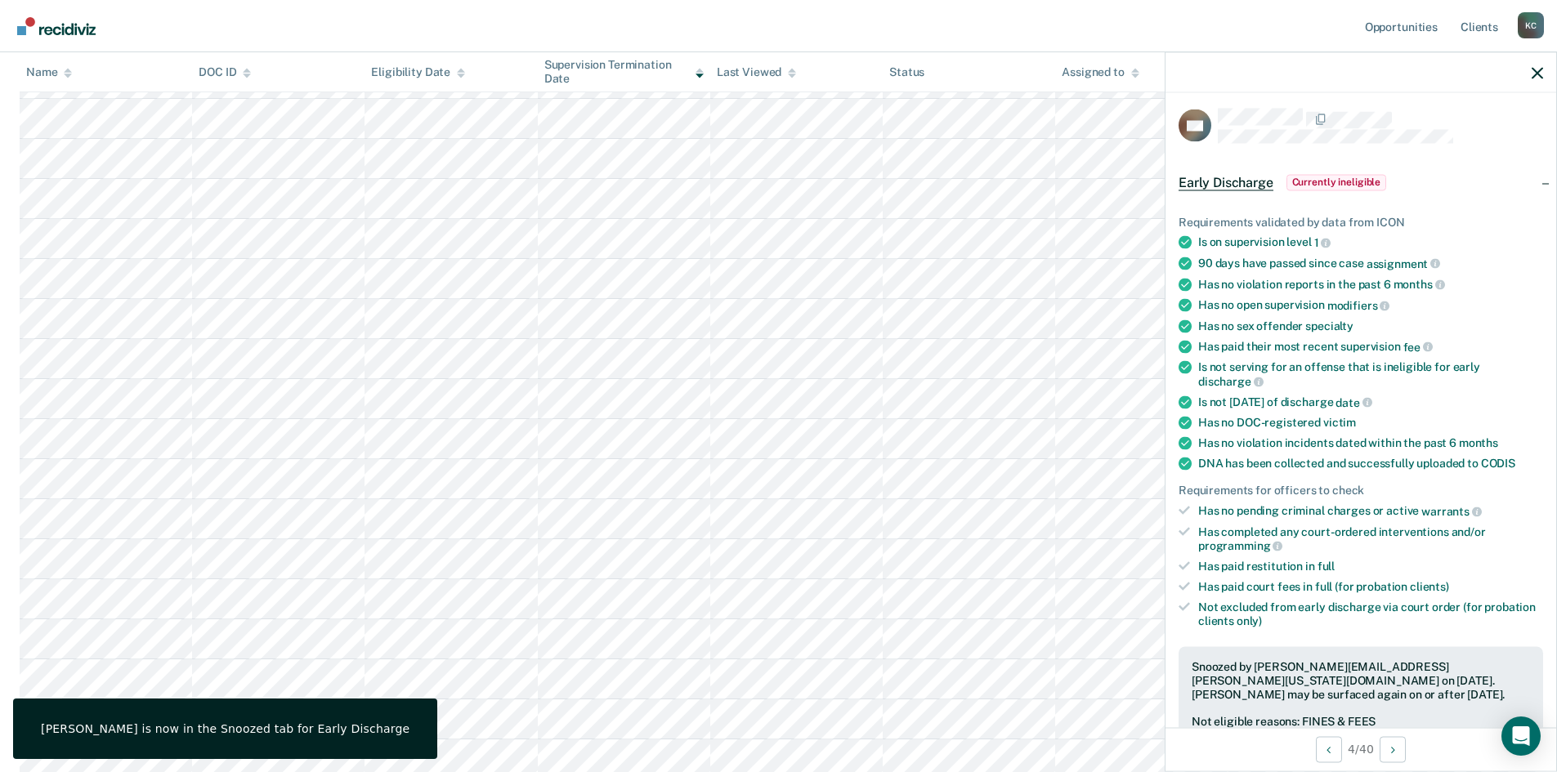
scroll to position [490, 0]
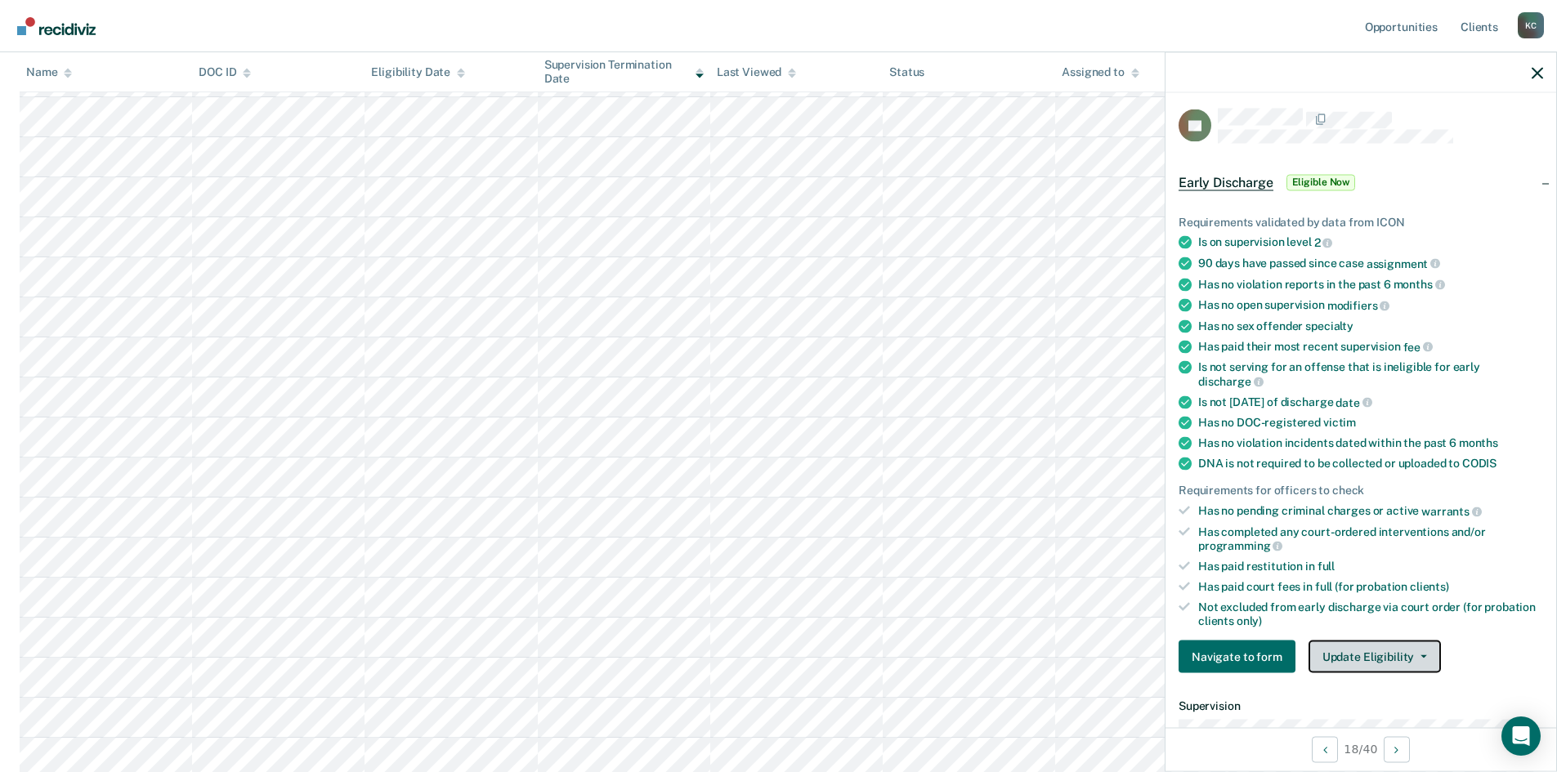
click at [1353, 652] on button "Update Eligibility" at bounding box center [1375, 657] width 132 height 33
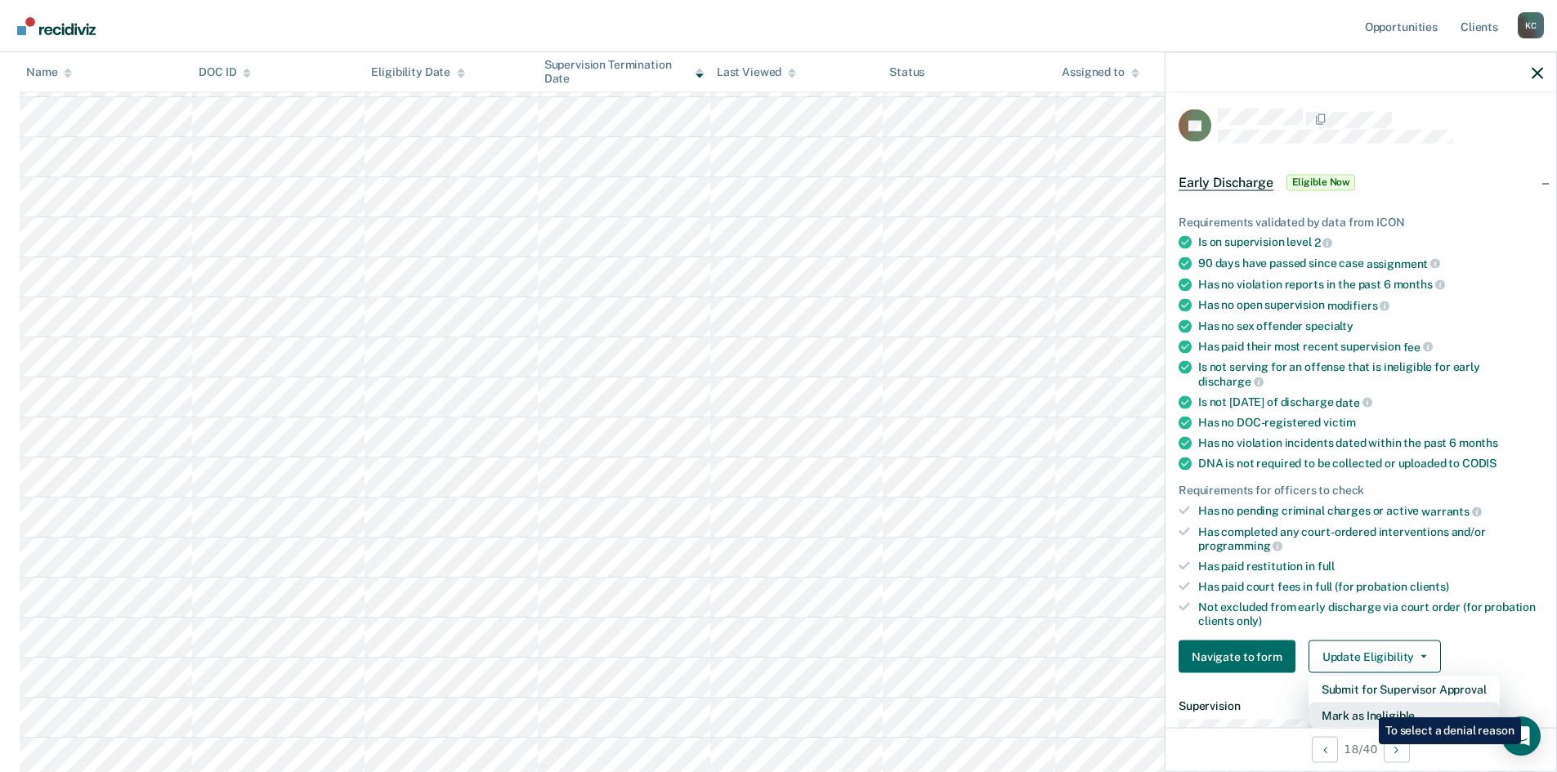
click at [1367, 705] on button "Mark as Ineligible" at bounding box center [1404, 716] width 191 height 26
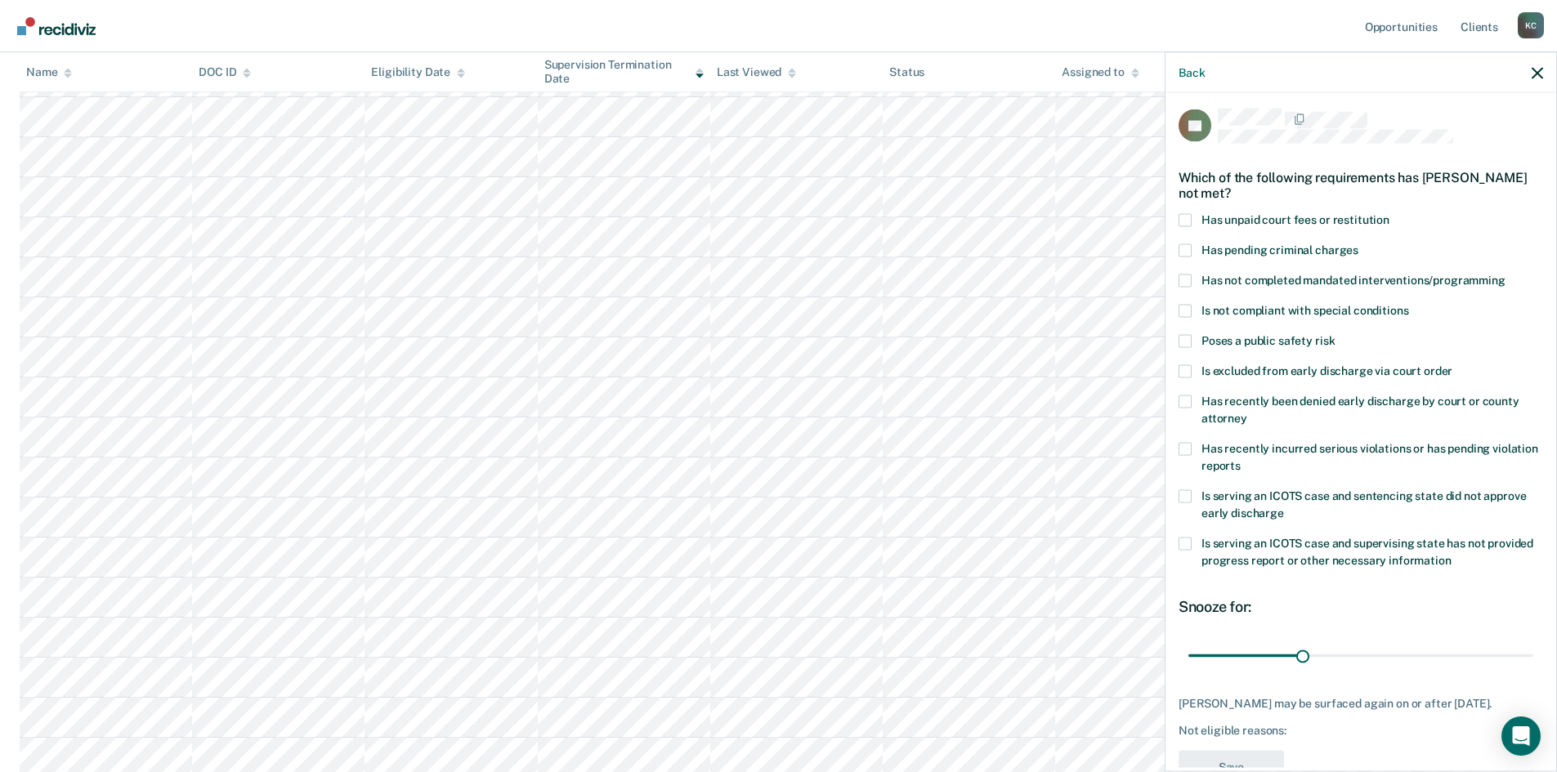
click at [1196, 276] on label "Has not completed mandated interventions/programming" at bounding box center [1361, 282] width 365 height 17
click at [1506, 274] on input "Has not completed mandated interventions/programming" at bounding box center [1506, 274] width 0 height 0
drag, startPoint x: 1298, startPoint y: 650, endPoint x: 1224, endPoint y: 668, distance: 76.5
type input "9"
click at [1224, 668] on input "range" at bounding box center [1360, 656] width 345 height 29
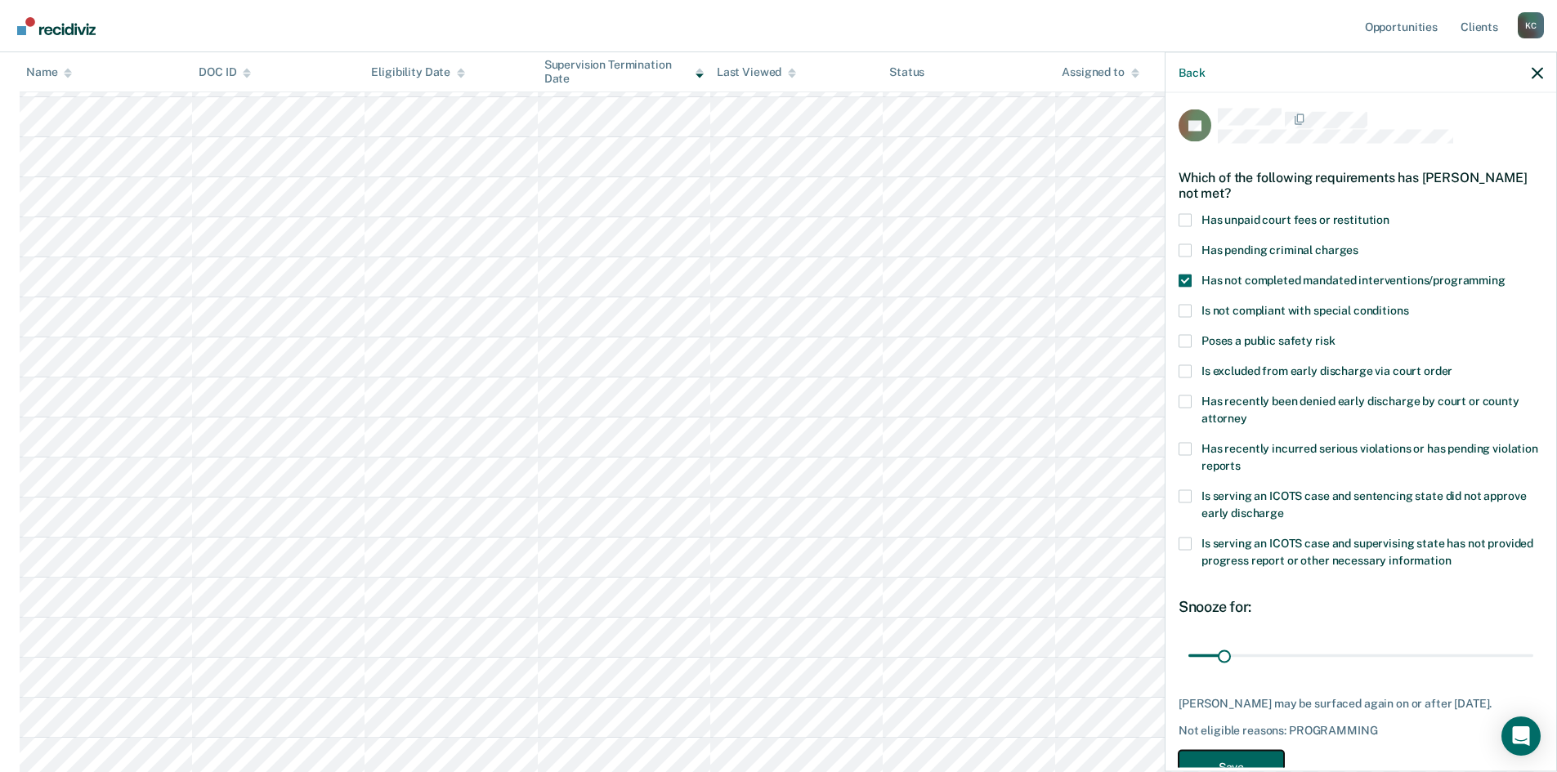
click at [1255, 751] on button "Save" at bounding box center [1231, 767] width 105 height 34
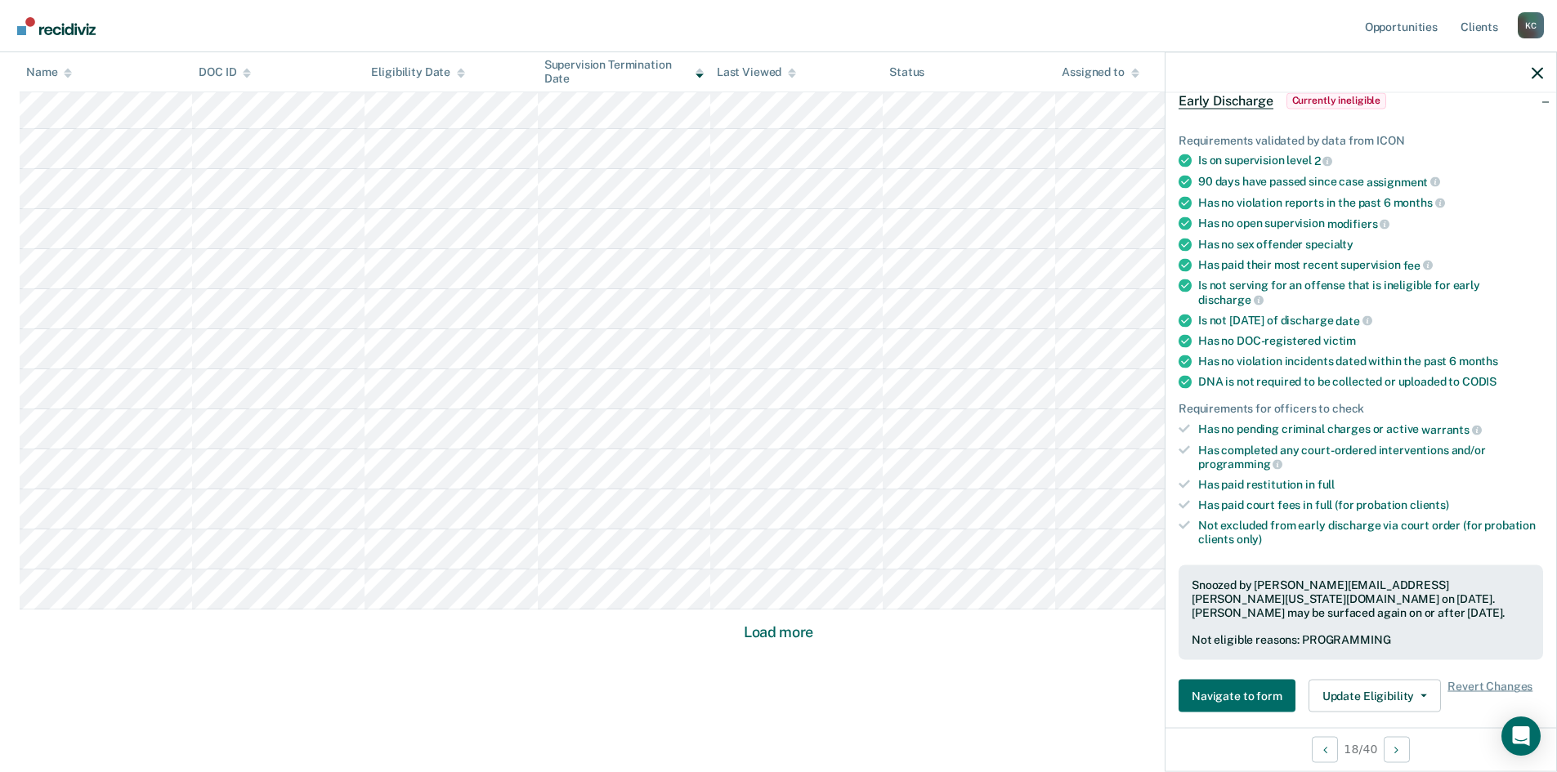
scroll to position [913, 0]
click at [790, 620] on button "Load more" at bounding box center [778, 619] width 79 height 20
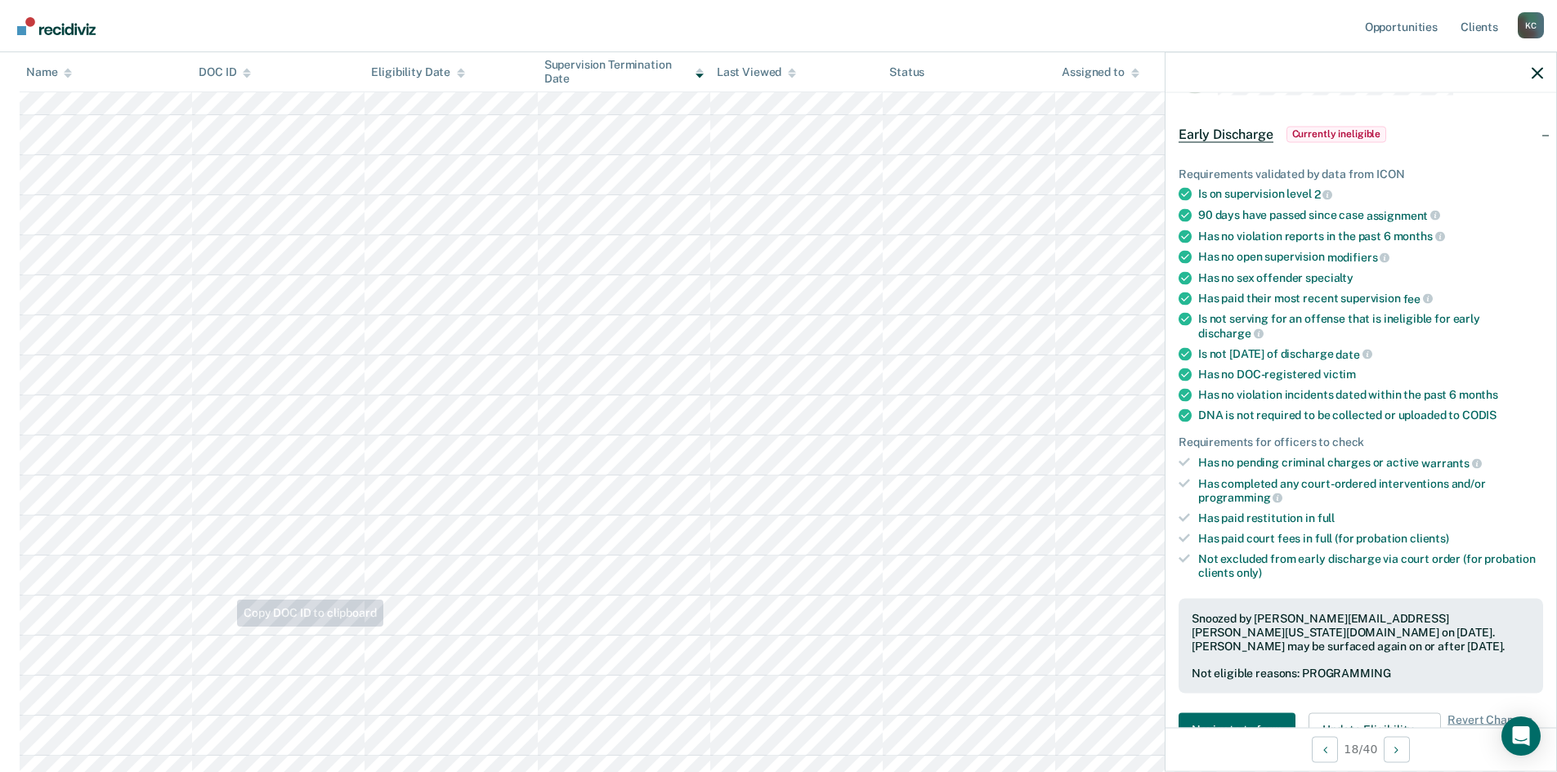
scroll to position [82, 0]
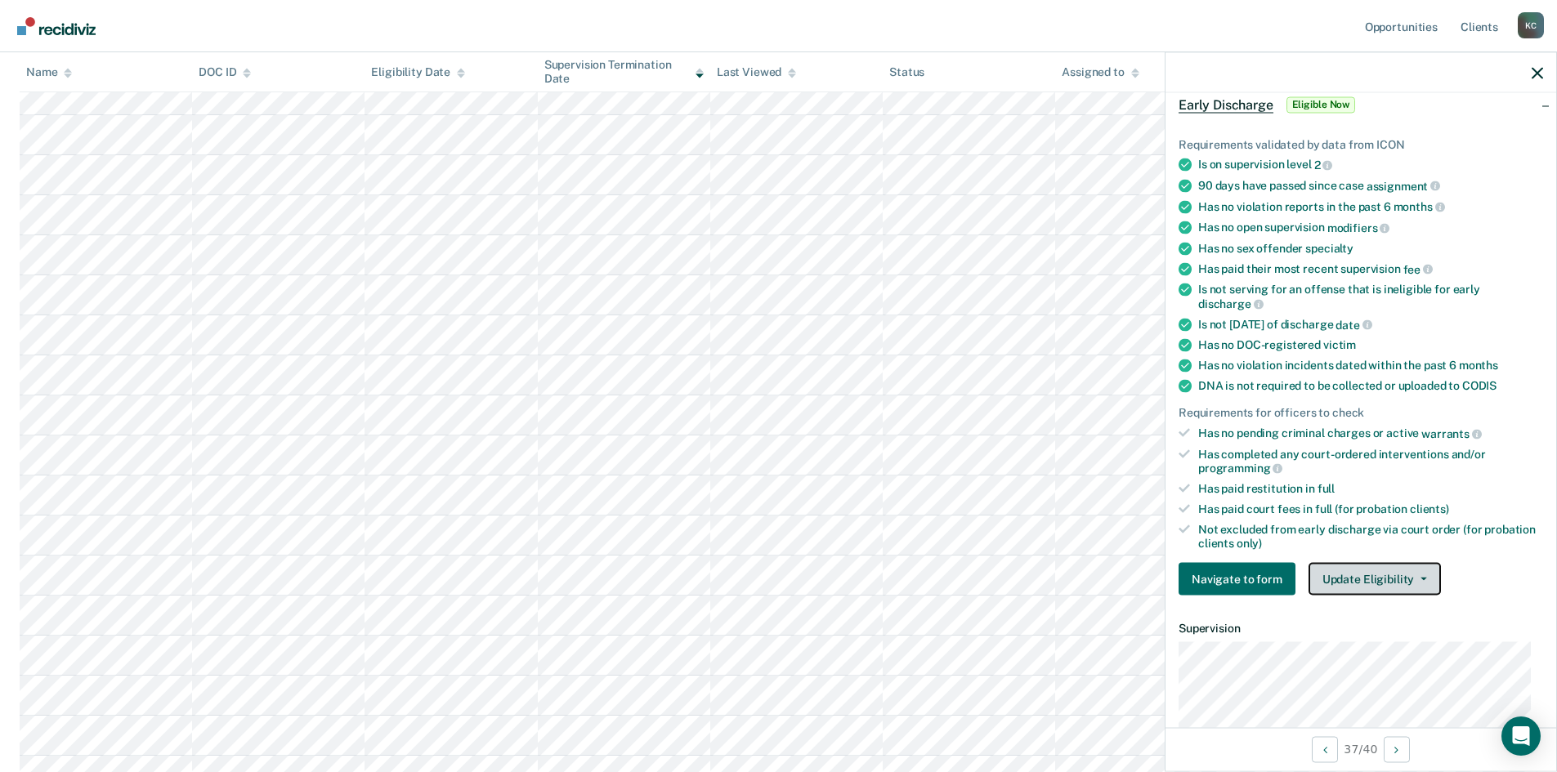
click at [1369, 568] on button "Update Eligibility" at bounding box center [1375, 579] width 132 height 33
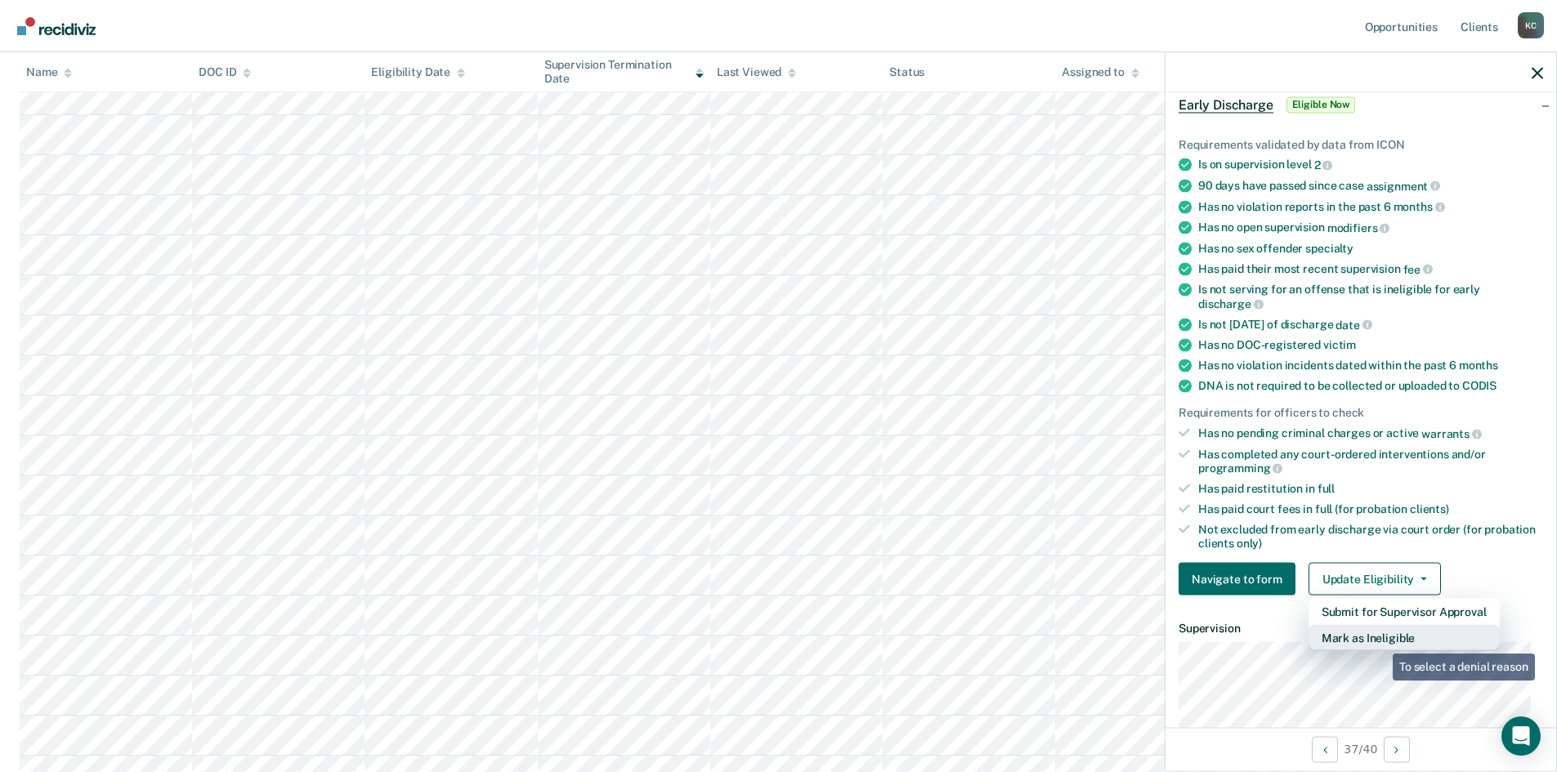
click at [1380, 642] on button "Mark as Ineligible" at bounding box center [1404, 638] width 191 height 26
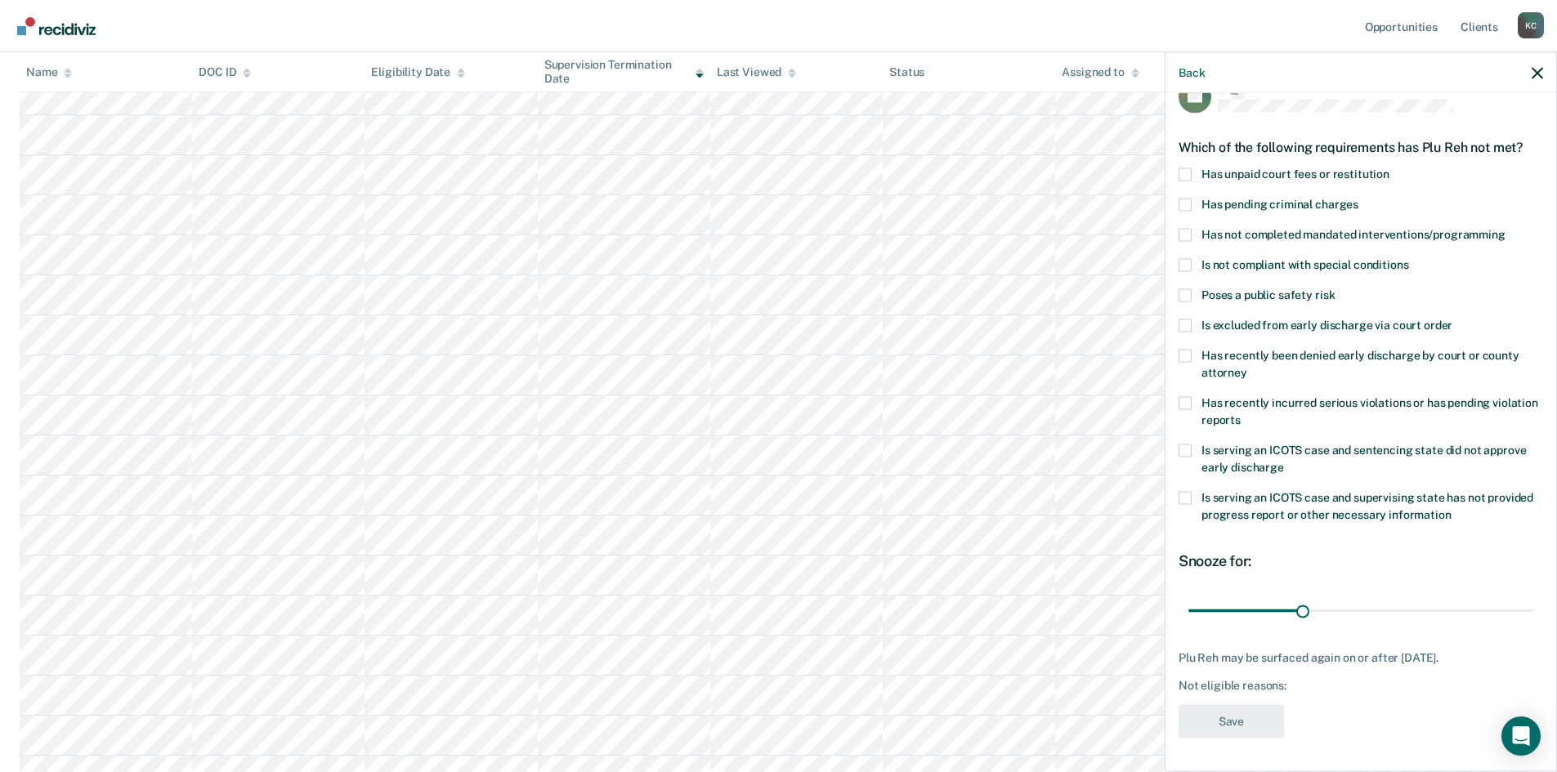
scroll to position [32, 0]
click at [1188, 173] on span at bounding box center [1185, 176] width 13 height 13
click at [1389, 170] on input "Has unpaid court fees or restitution" at bounding box center [1389, 170] width 0 height 0
click at [1183, 236] on span at bounding box center [1185, 236] width 13 height 13
click at [1506, 230] on input "Has not completed mandated interventions/programming" at bounding box center [1506, 230] width 0 height 0
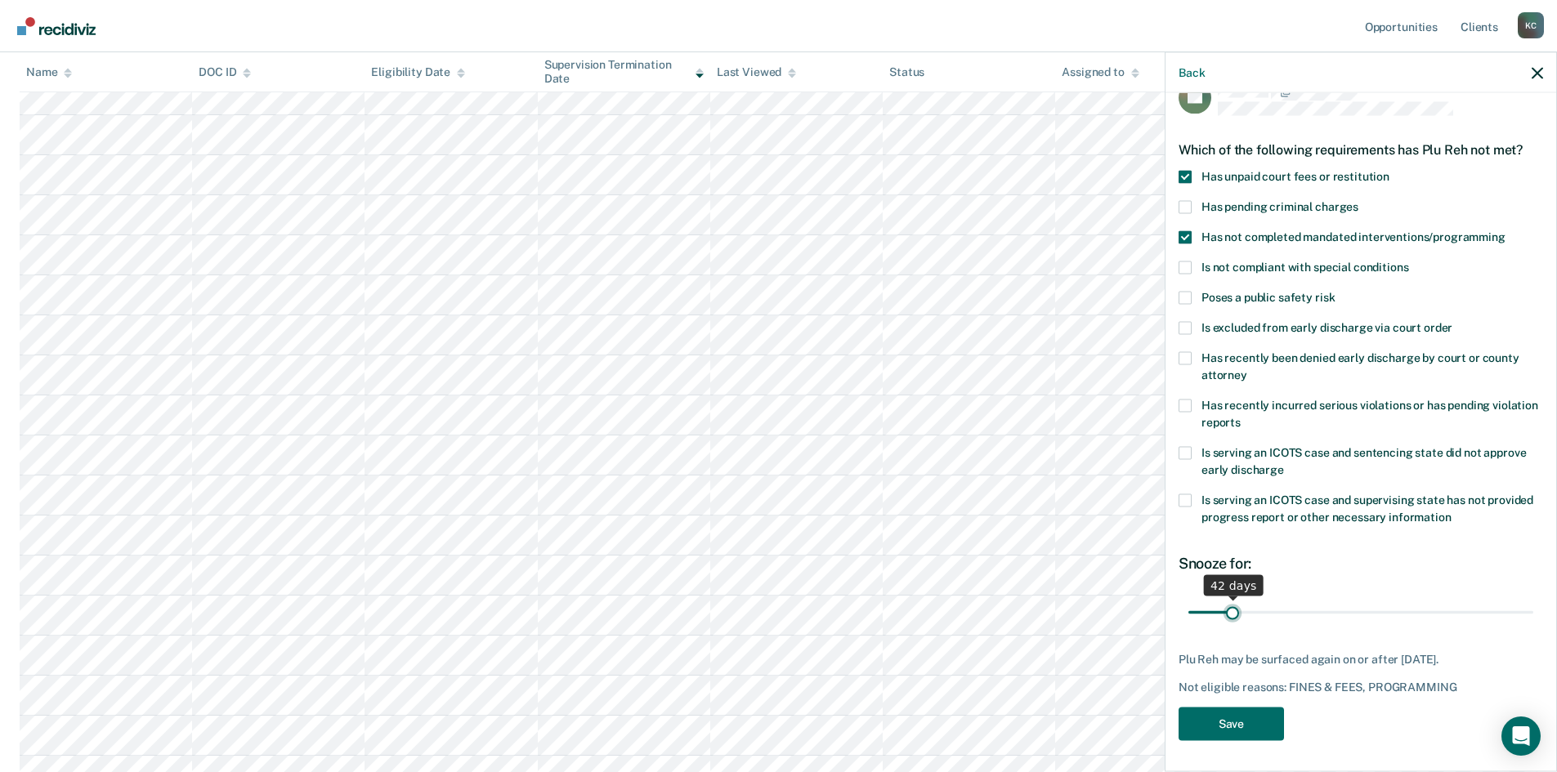
drag, startPoint x: 1216, startPoint y: 606, endPoint x: 1231, endPoint y: 606, distance: 14.7
type input "42"
click at [1231, 606] on input "range" at bounding box center [1360, 612] width 345 height 29
click at [1246, 722] on button "Save" at bounding box center [1231, 724] width 105 height 34
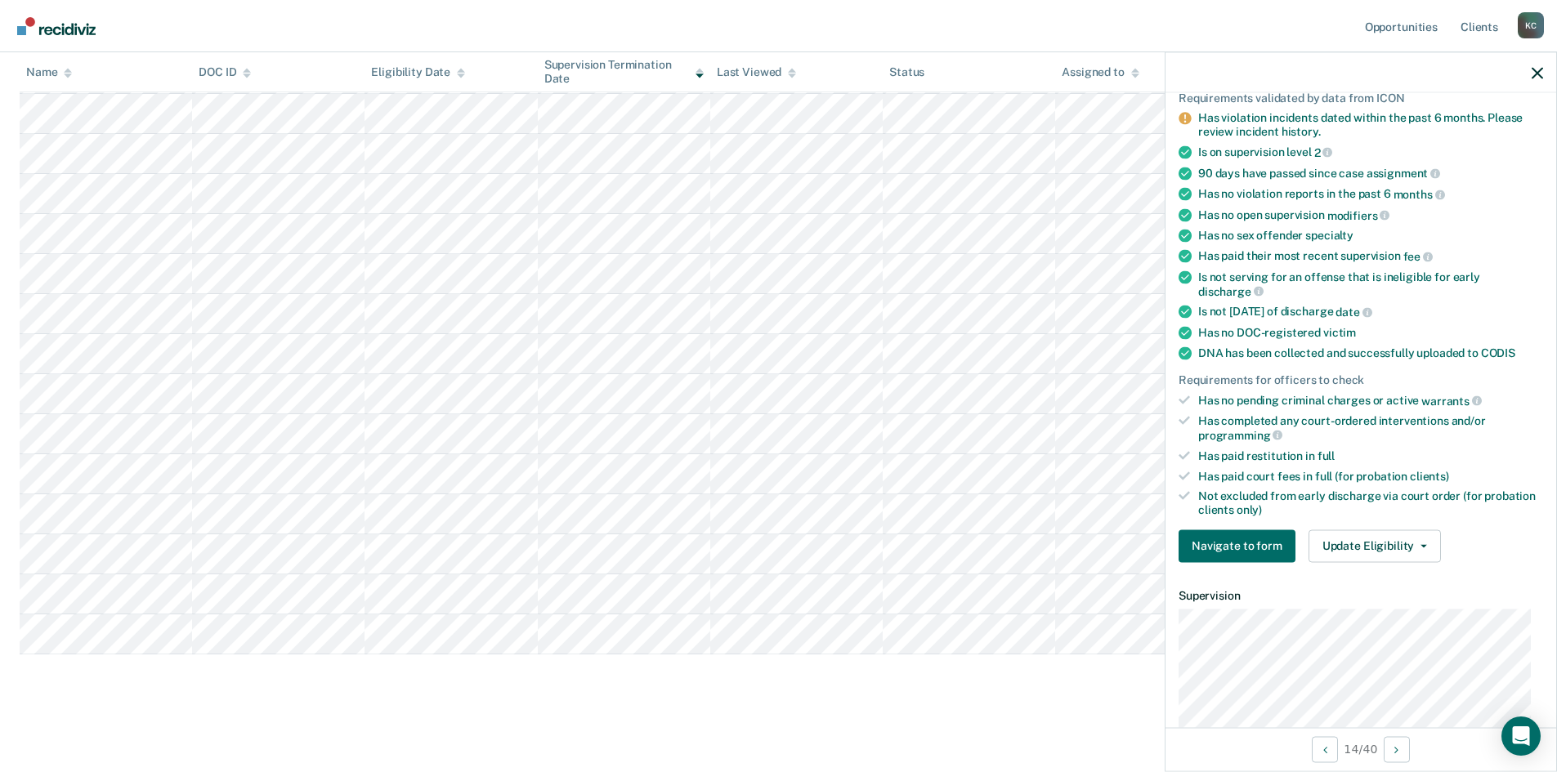
scroll to position [163, 0]
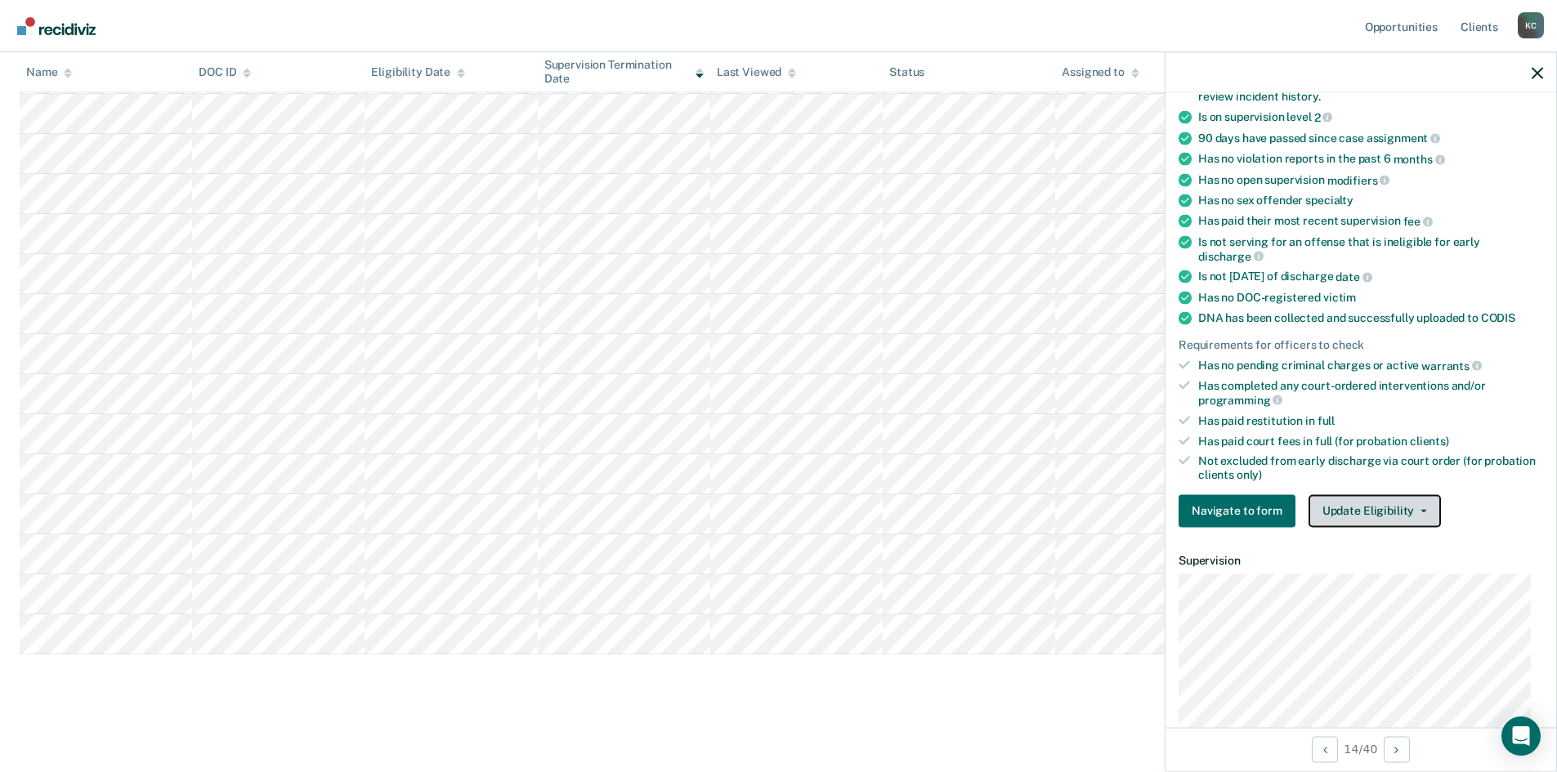
click at [1367, 525] on button "Update Eligibility" at bounding box center [1375, 510] width 132 height 33
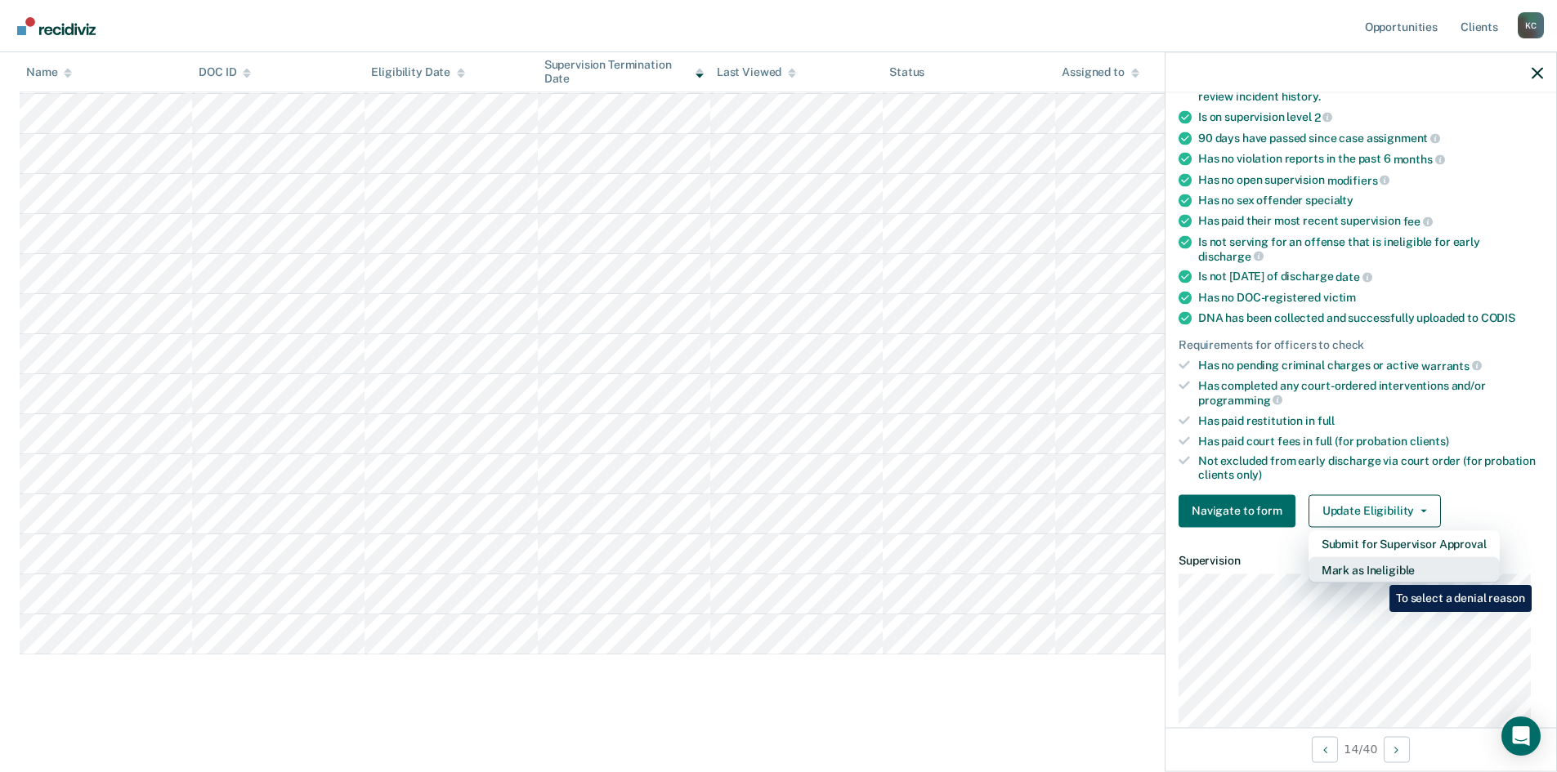
click at [1377, 573] on button "Mark as Ineligible" at bounding box center [1404, 570] width 191 height 26
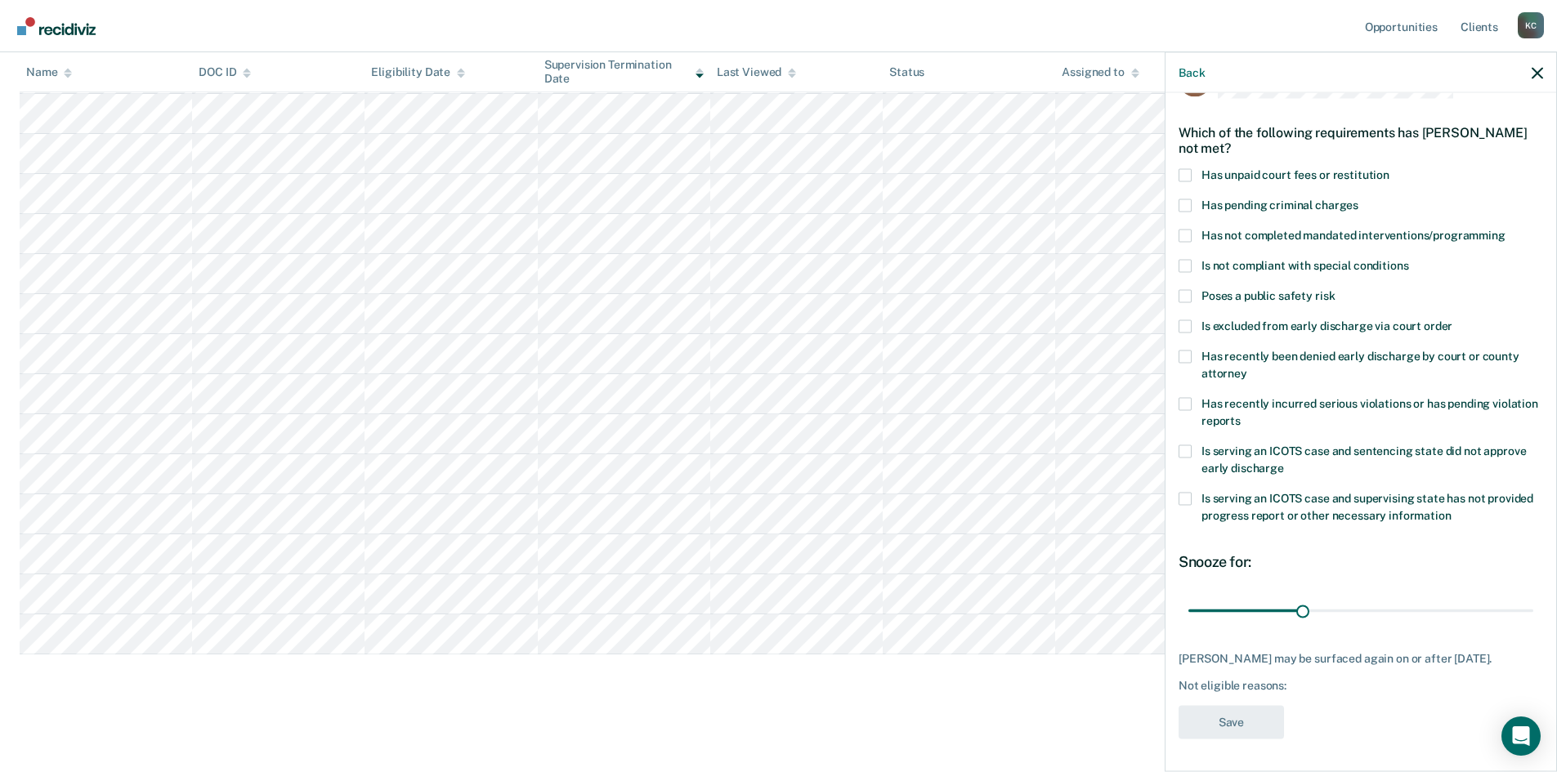
scroll to position [0, 0]
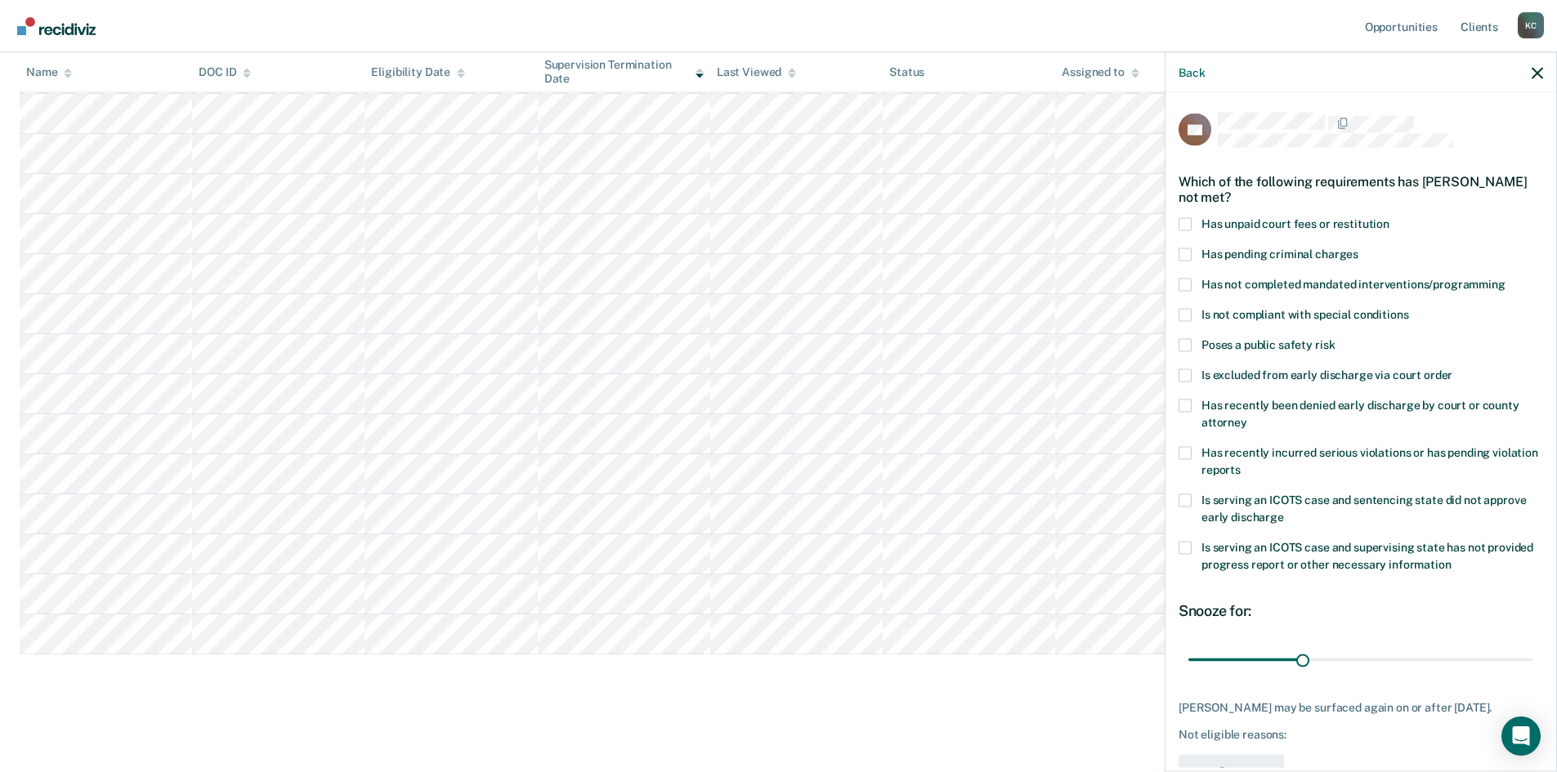
click at [1187, 290] on label "Has not completed mandated interventions/programming" at bounding box center [1361, 286] width 365 height 17
click at [1506, 278] on input "Has not completed mandated interventions/programming" at bounding box center [1506, 278] width 0 height 0
click at [1179, 221] on span at bounding box center [1185, 223] width 13 height 13
click at [1389, 217] on input "Has unpaid court fees or restitution" at bounding box center [1389, 217] width 0 height 0
drag, startPoint x: 1221, startPoint y: 662, endPoint x: 1205, endPoint y: 659, distance: 16.7
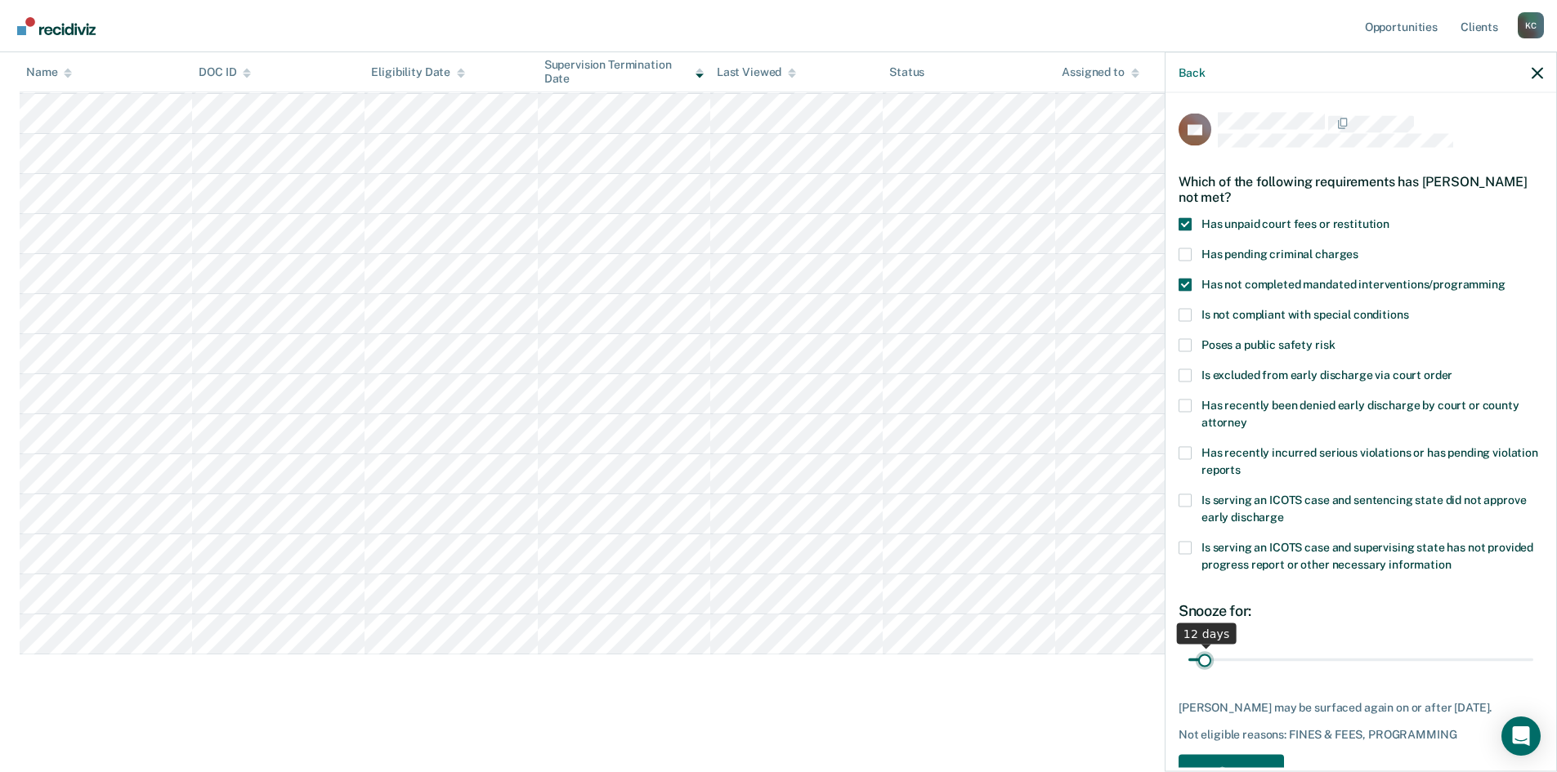
type input "12"
click at [1205, 659] on input "range" at bounding box center [1360, 660] width 345 height 29
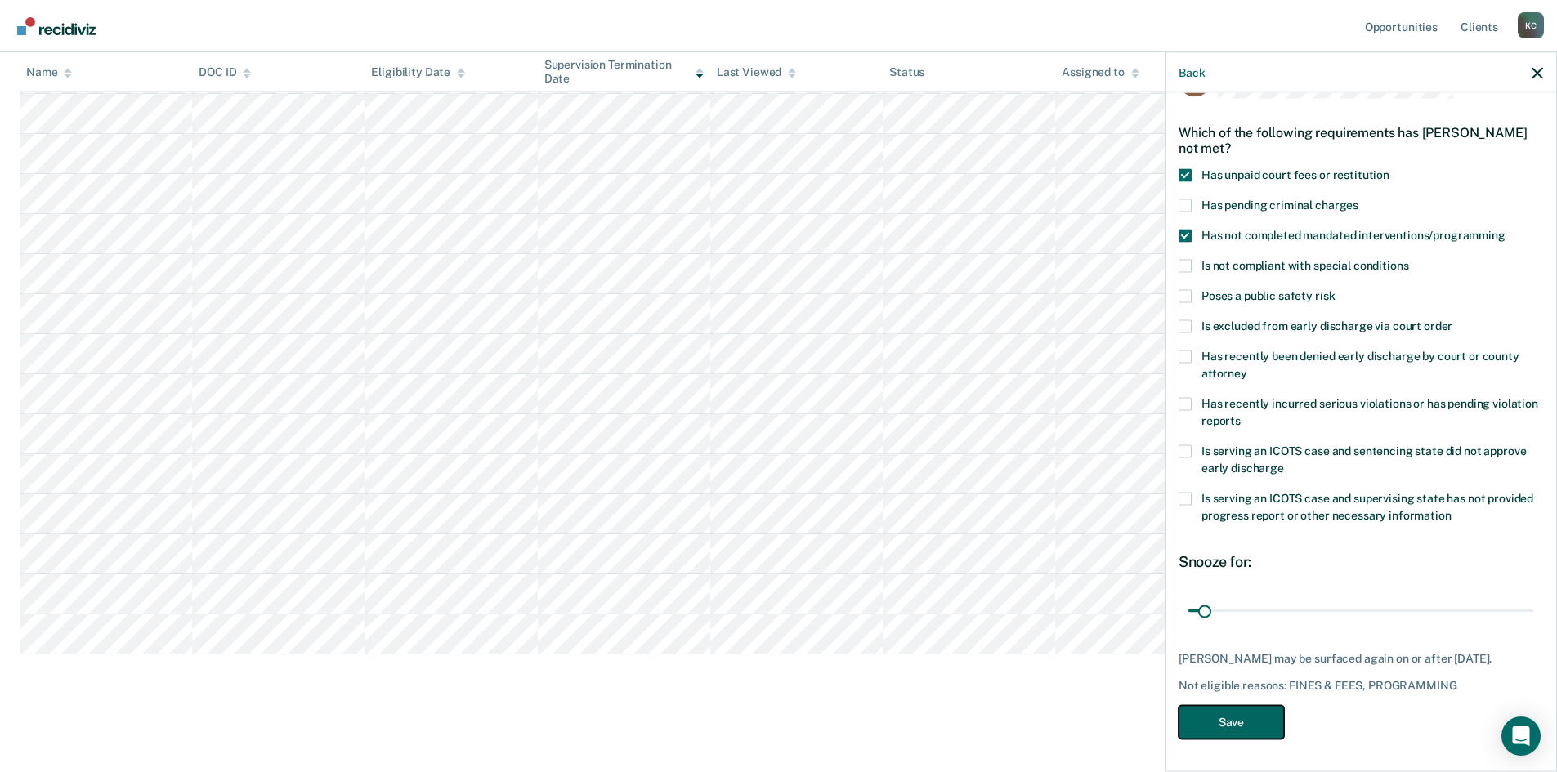
click at [1245, 716] on button "Save" at bounding box center [1231, 722] width 105 height 34
